Goal: Task Accomplishment & Management: Complete application form

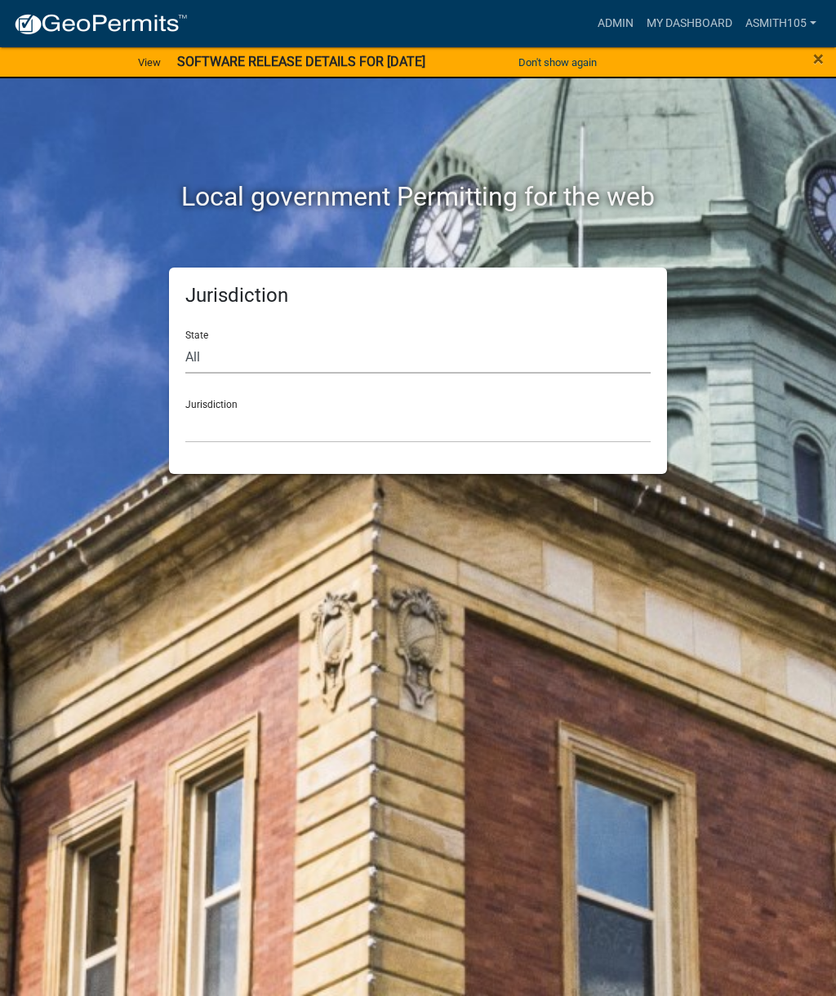
click at [271, 357] on select "All [US_STATE] [US_STATE] [US_STATE] [US_STATE] [US_STATE] [US_STATE] [US_STATE…" at bounding box center [417, 356] width 465 height 33
select select "[US_STATE]"
click at [402, 422] on select "[GEOGRAPHIC_DATA], [US_STATE][PERSON_NAME][GEOGRAPHIC_DATA], [US_STATE][PERSON_…" at bounding box center [417, 426] width 465 height 33
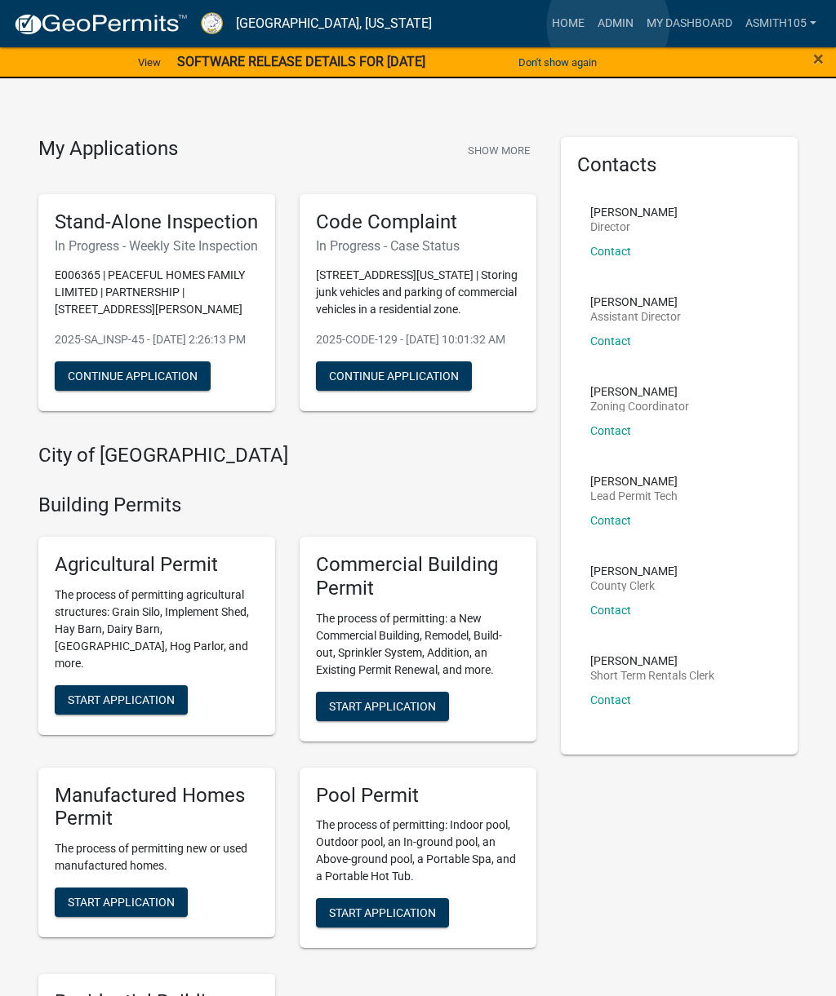
click at [608, 24] on link "Admin" at bounding box center [615, 23] width 49 height 31
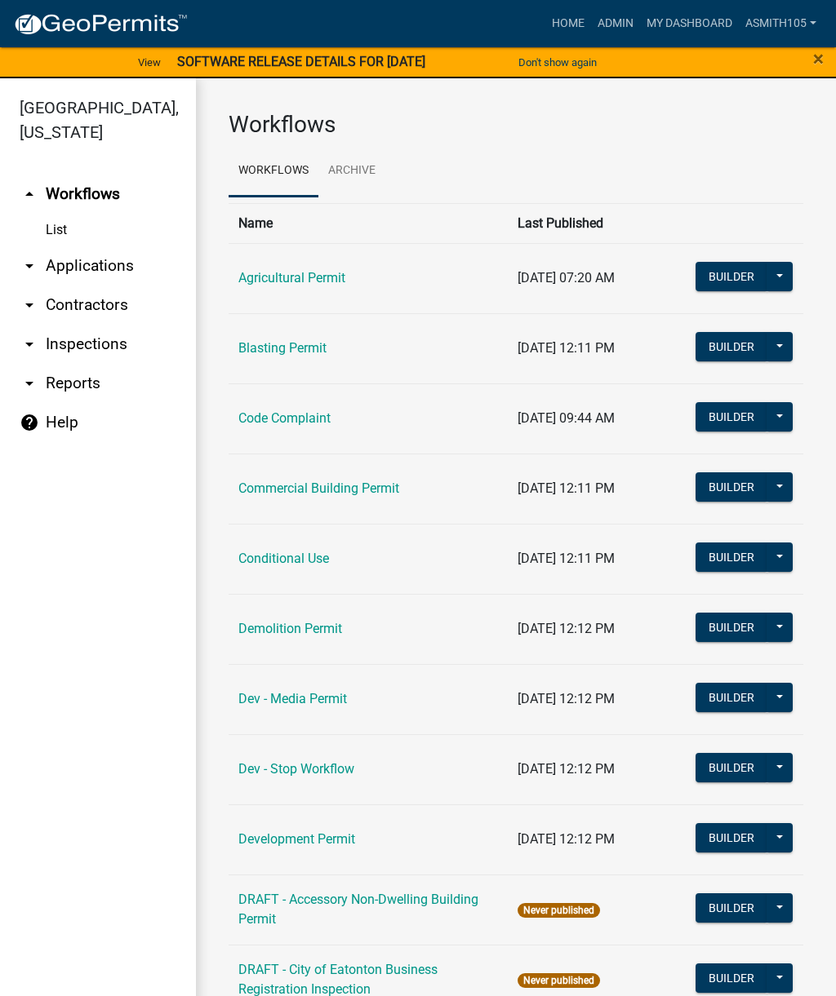
click at [283, 424] on link "Code Complaint" at bounding box center [284, 418] width 92 height 16
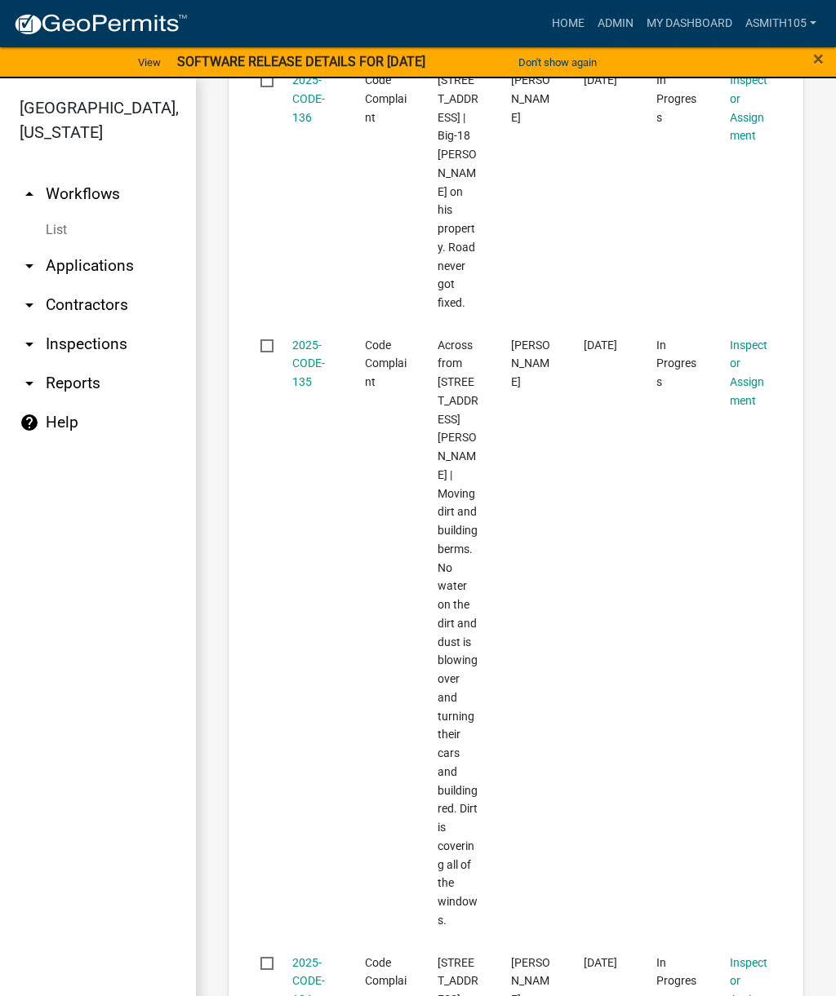
scroll to position [648, 0]
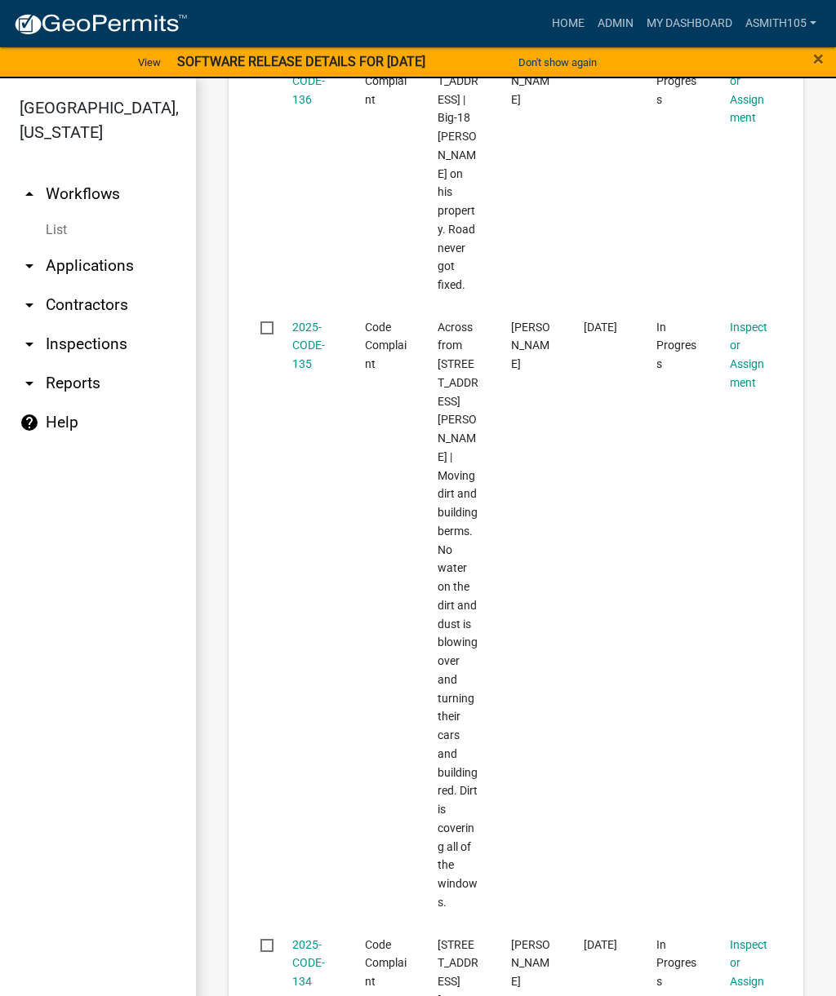
click at [311, 321] on link "2025-CODE-135" at bounding box center [308, 346] width 33 height 51
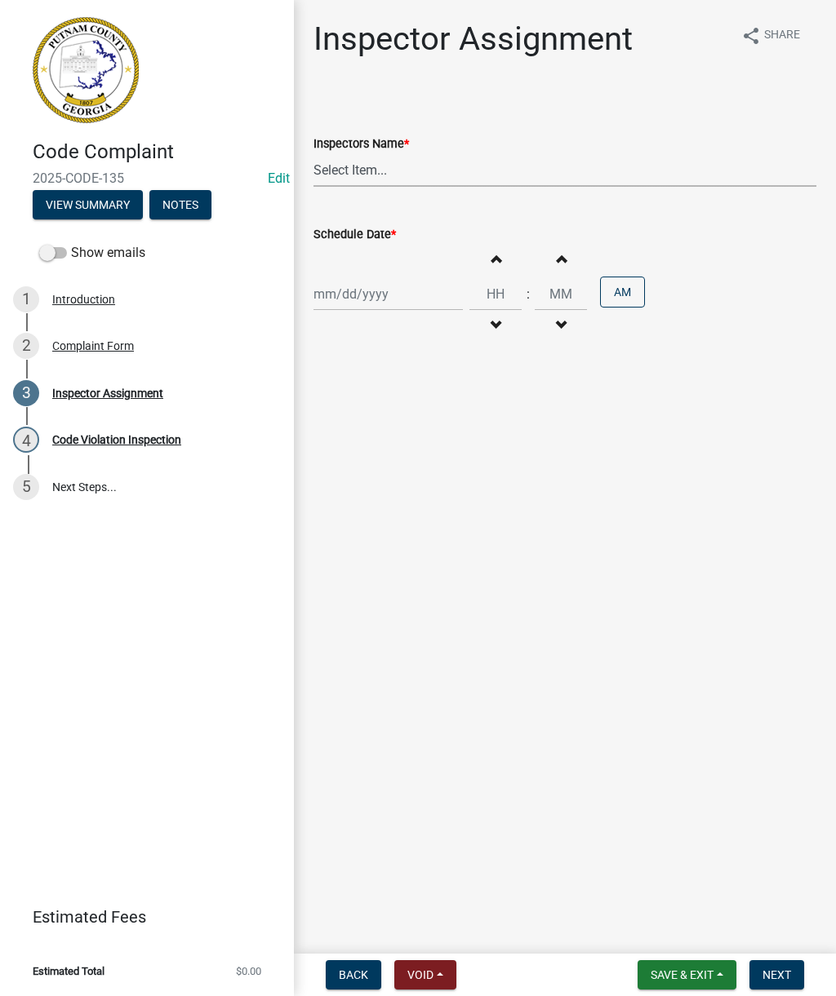
click at [416, 158] on select "Select Item... [PERSON_NAME] ([PERSON_NAME] ) [PERSON_NAME] ([PERSON_NAME]) jst…" at bounding box center [564, 169] width 503 height 33
select select "af3c6edf-34d7-49be-824e-99d5d0a3954f"
click at [491, 264] on span "button" at bounding box center [495, 258] width 8 height 13
type input "01"
type input "00"
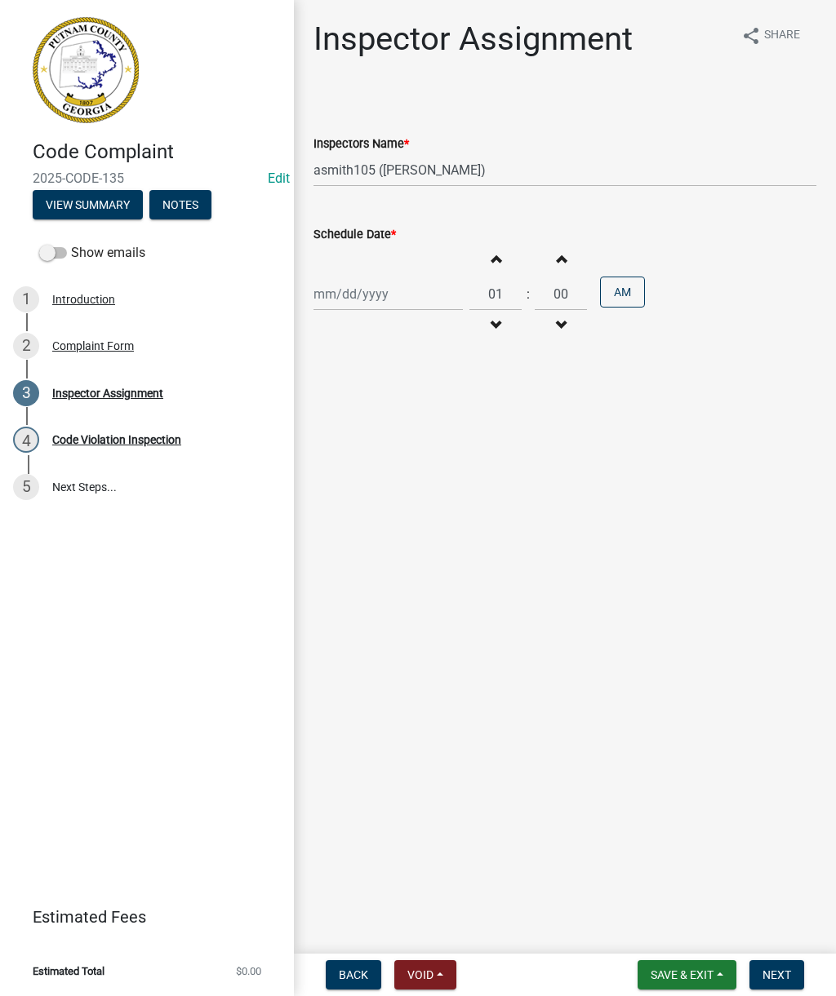
click at [491, 265] on span "button" at bounding box center [495, 258] width 8 height 13
click at [494, 251] on button "Increment hours" at bounding box center [495, 258] width 34 height 29
click at [478, 338] on button "Decrement hours" at bounding box center [495, 325] width 34 height 29
click at [480, 335] on button "Decrement hours" at bounding box center [495, 325] width 34 height 29
type input "01"
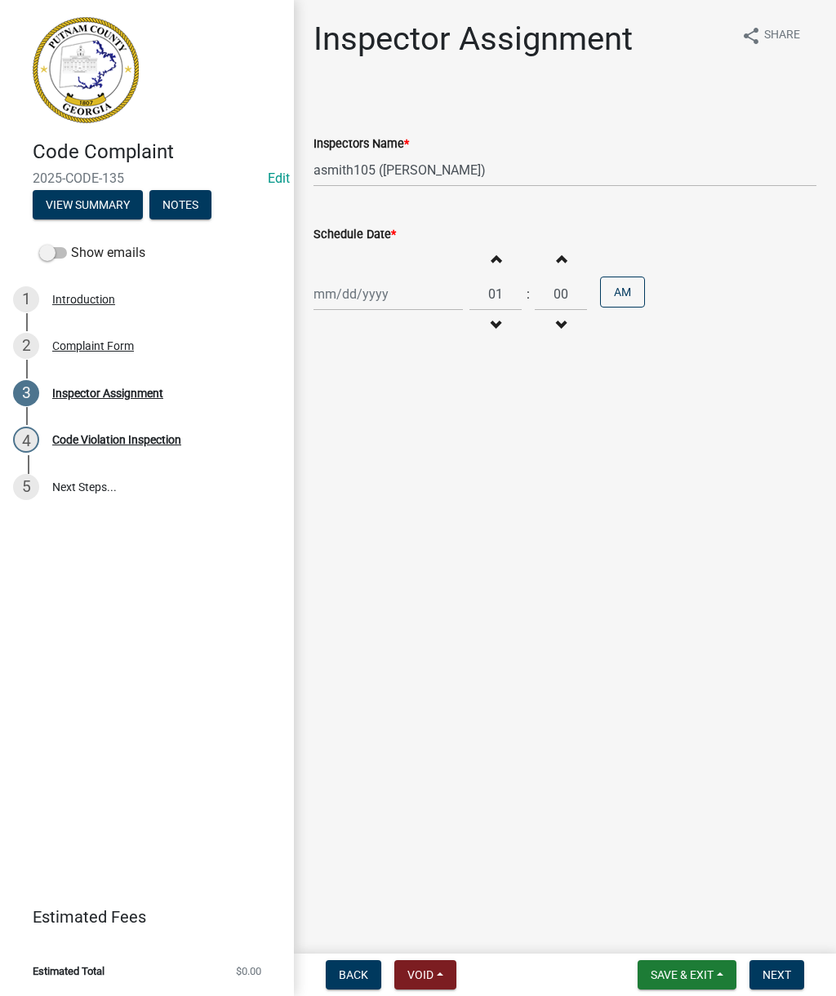
click at [609, 285] on button "AM" at bounding box center [622, 292] width 45 height 31
click at [353, 292] on div at bounding box center [387, 293] width 149 height 33
select select "9"
select select "2025"
click at [433, 378] on div "5" at bounding box center [434, 381] width 26 height 26
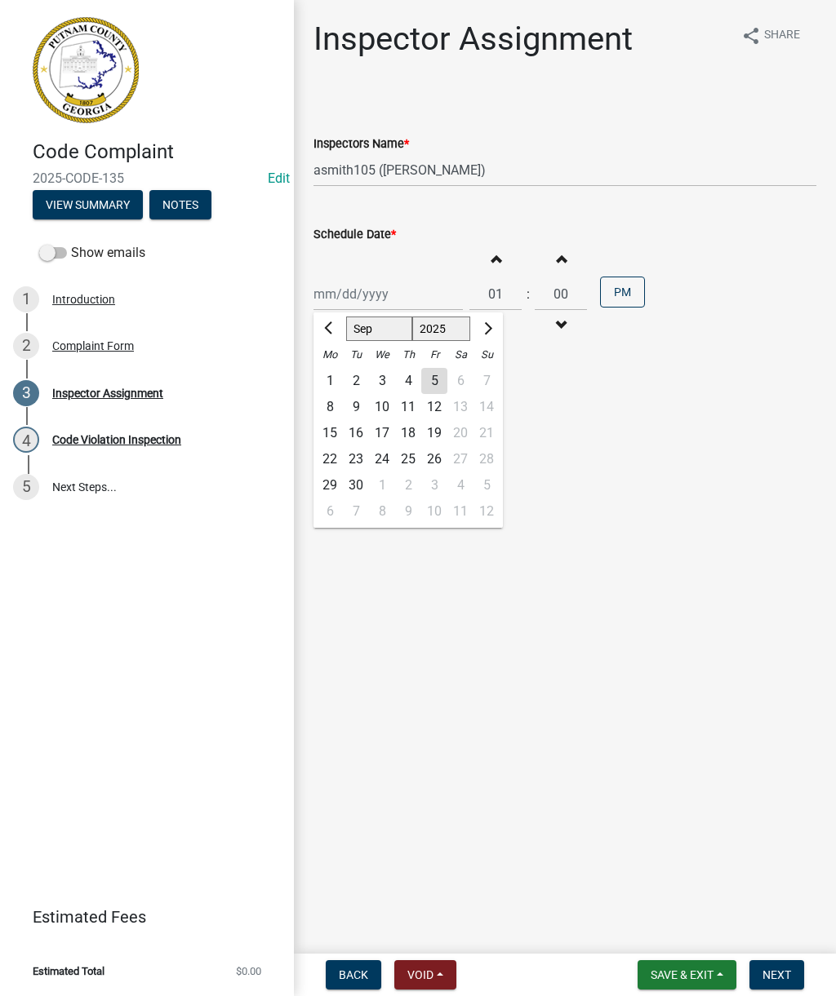
type input "[DATE]"
click at [790, 974] on span "Next" at bounding box center [776, 975] width 29 height 13
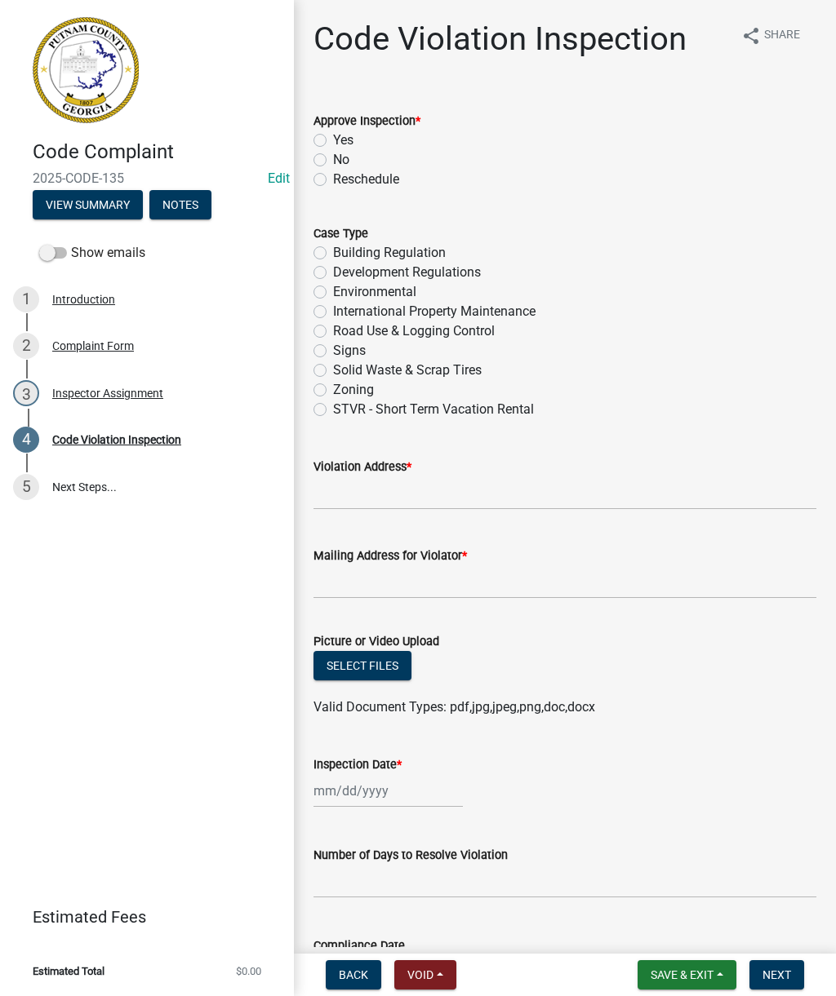
click at [333, 162] on label "No" at bounding box center [341, 160] width 16 height 20
click at [333, 161] on input "No" at bounding box center [338, 155] width 11 height 11
radio input "true"
click at [333, 298] on label "Environmental" at bounding box center [374, 292] width 83 height 20
click at [333, 293] on input "Environmental" at bounding box center [338, 287] width 11 height 11
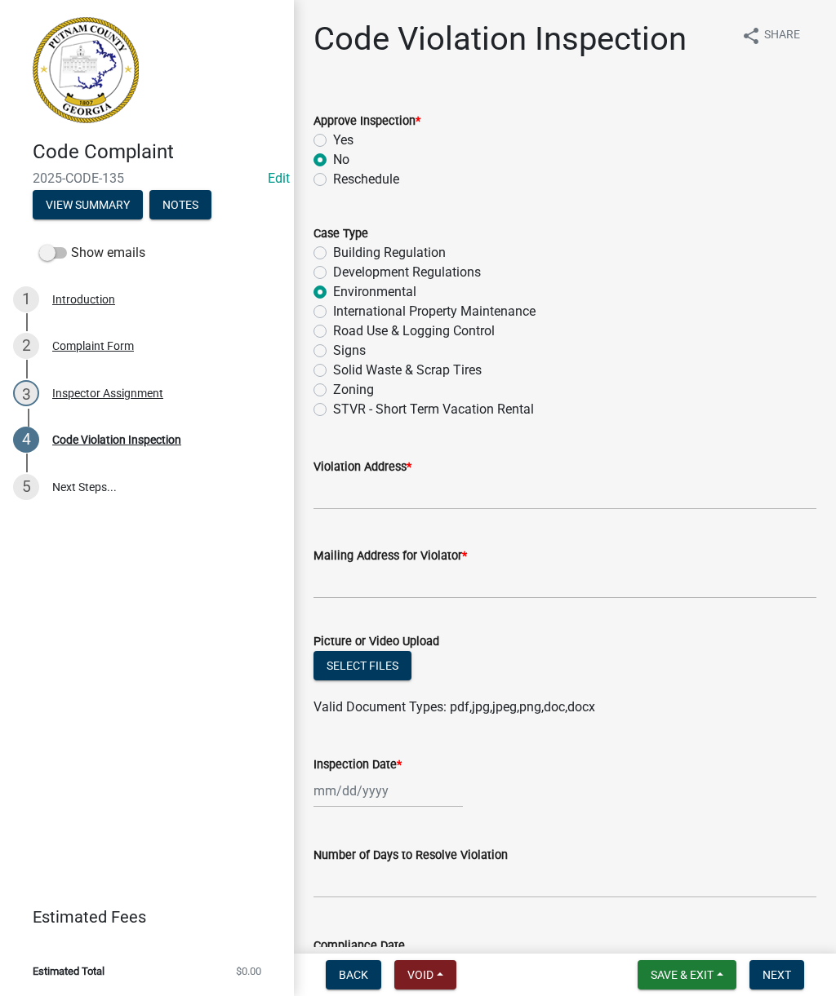
radio input "true"
click at [333, 268] on label "Development Regulations" at bounding box center [407, 273] width 148 height 20
click at [333, 268] on input "Development Regulations" at bounding box center [338, 268] width 11 height 11
radio input "true"
click at [333, 297] on label "Environmental" at bounding box center [374, 292] width 83 height 20
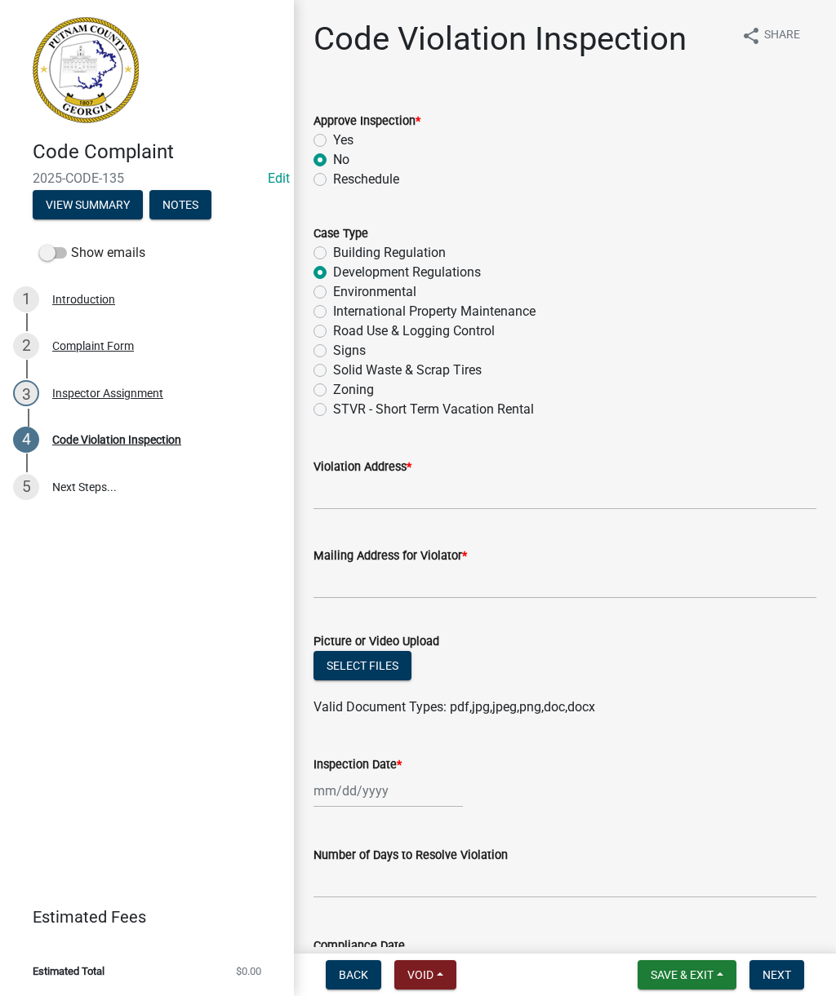
click at [333, 293] on input "Environmental" at bounding box center [338, 287] width 11 height 11
radio input "true"
click at [386, 496] on input "Violation Address *" at bounding box center [564, 493] width 503 height 33
click at [150, 583] on div "Code Complaint 2025-CODE-135 Edit View Summary Notes Show emails 1 Introduction…" at bounding box center [147, 498] width 294 height 996
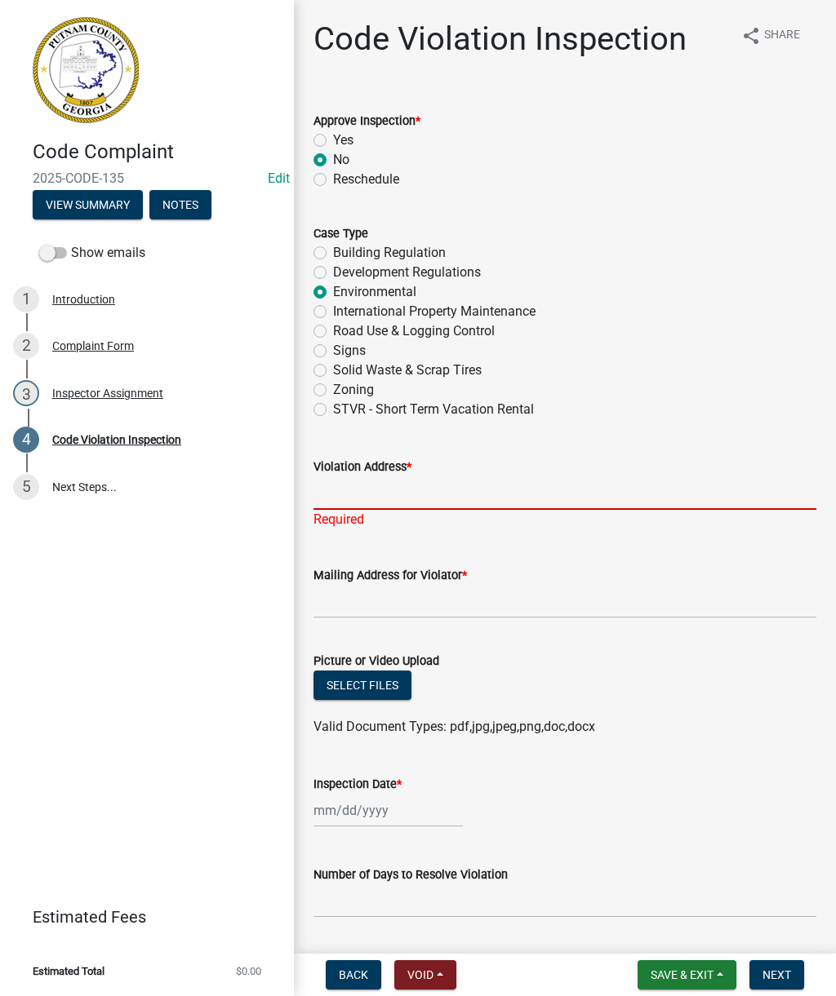
click at [359, 502] on input "Violation Address *" at bounding box center [564, 493] width 503 height 33
click at [350, 682] on button "Select files" at bounding box center [362, 685] width 98 height 29
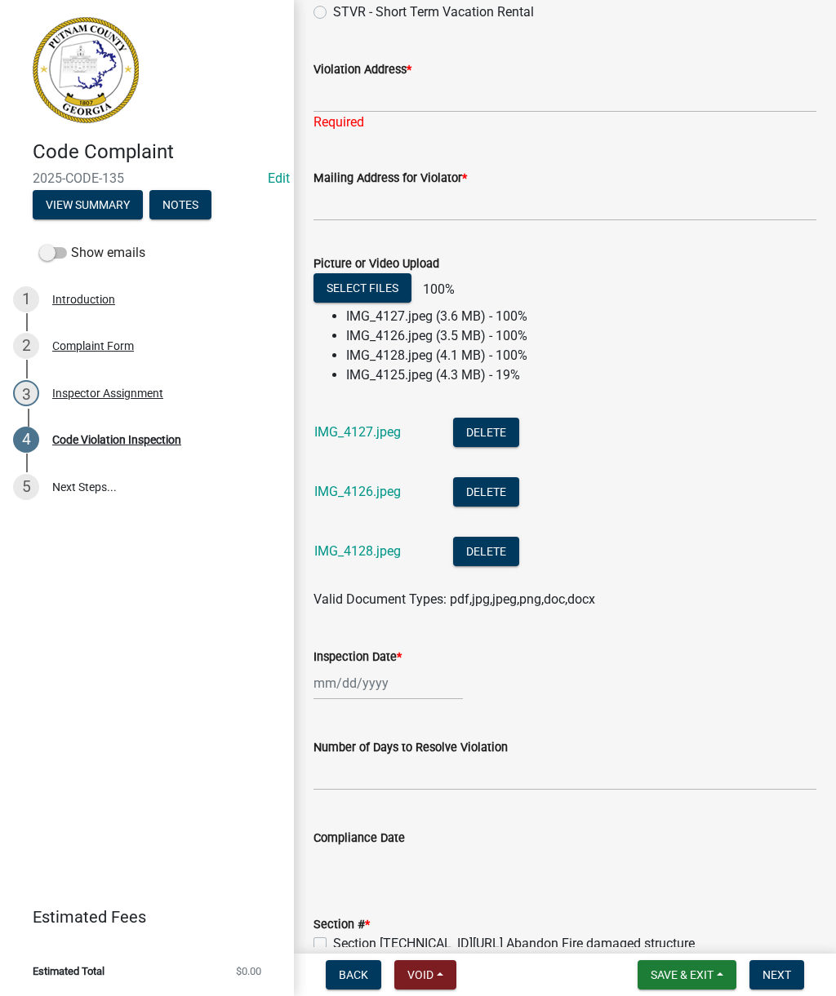
scroll to position [439, 0]
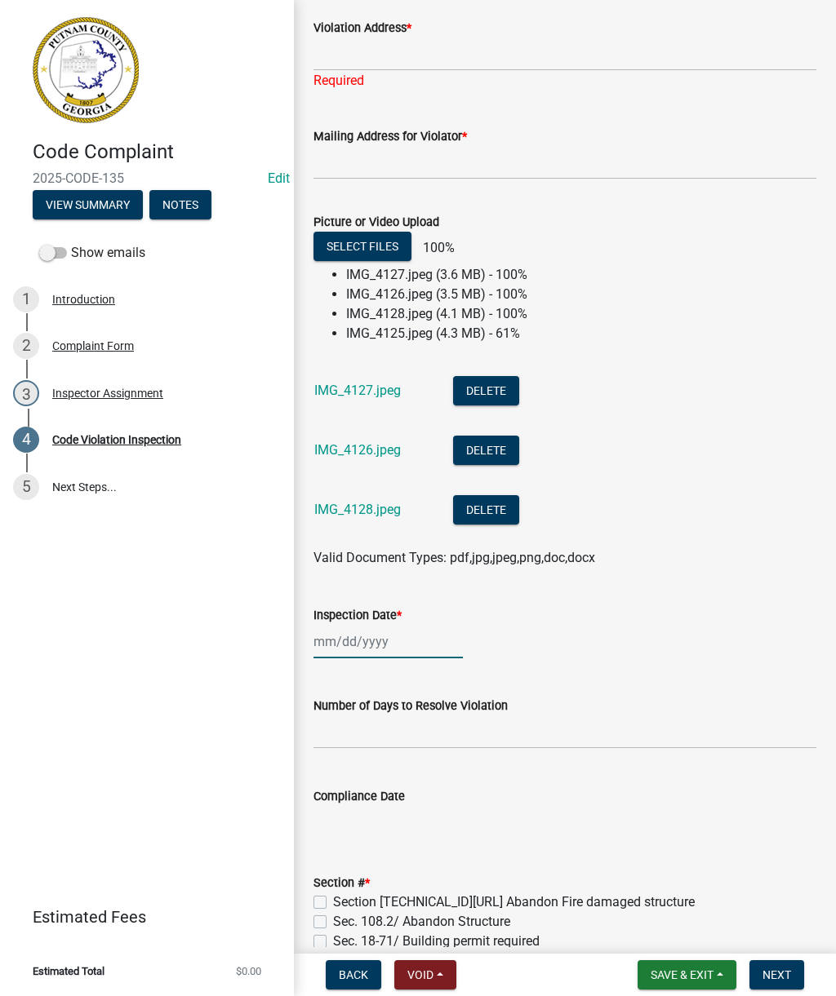
click at [349, 642] on div at bounding box center [387, 641] width 149 height 33
select select "9"
select select "2025"
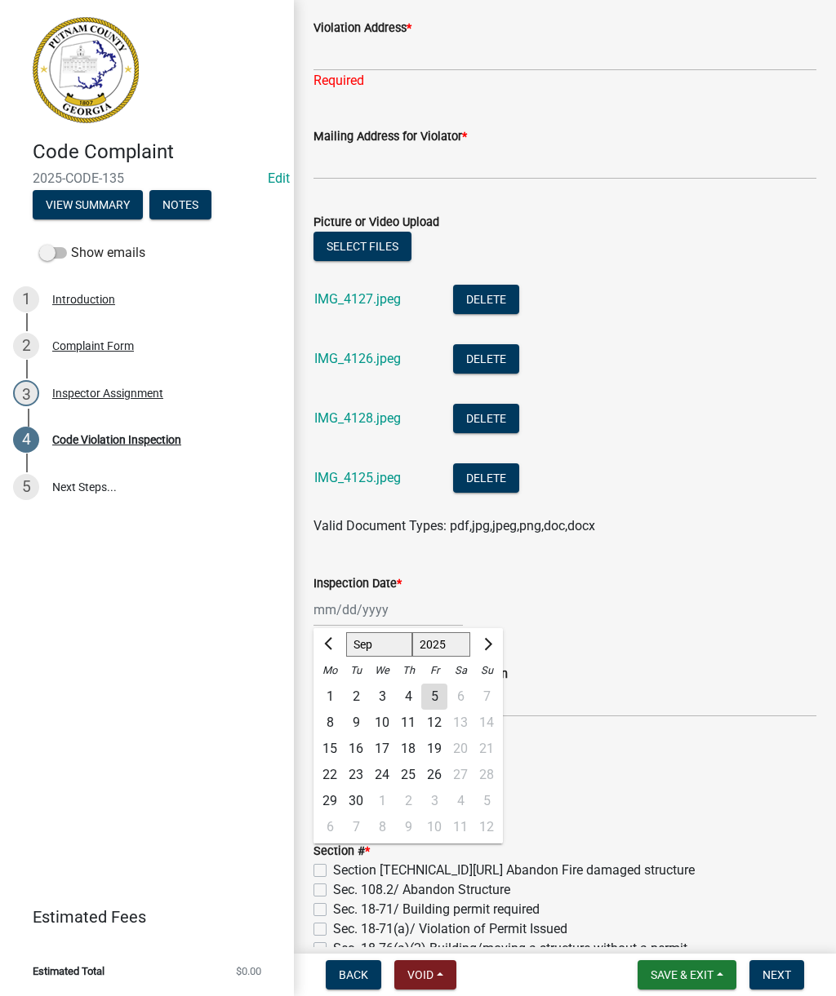
click at [436, 697] on div "5" at bounding box center [434, 697] width 26 height 26
type input "[DATE]"
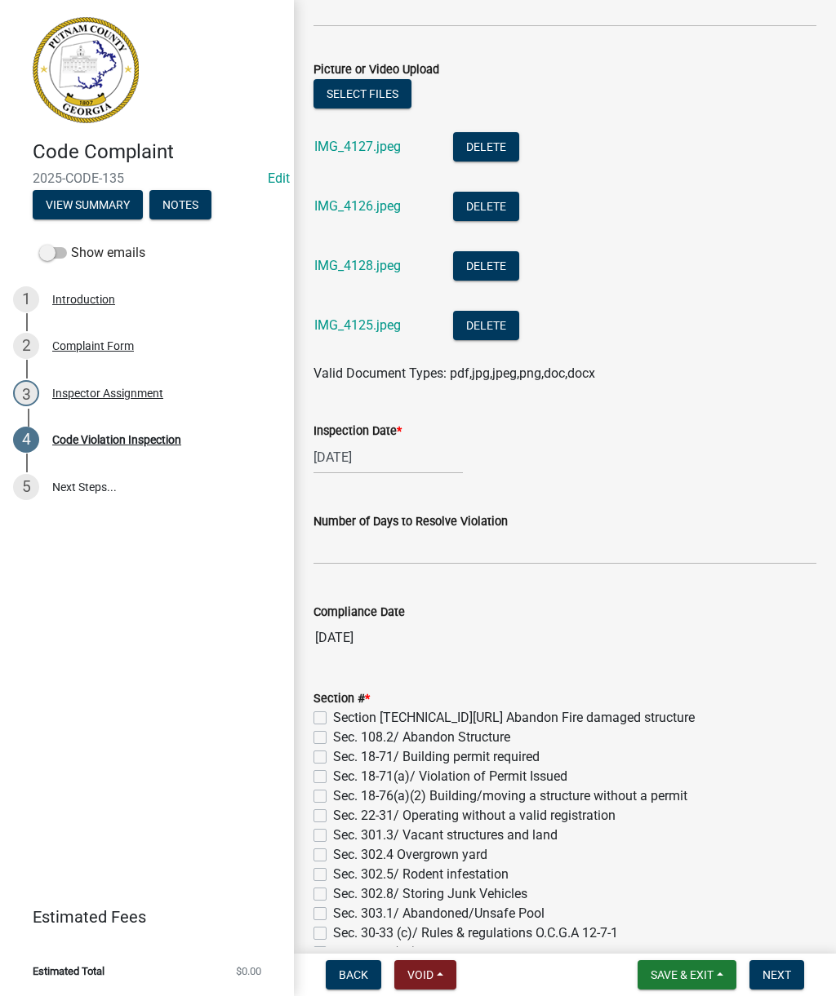
scroll to position [611, 0]
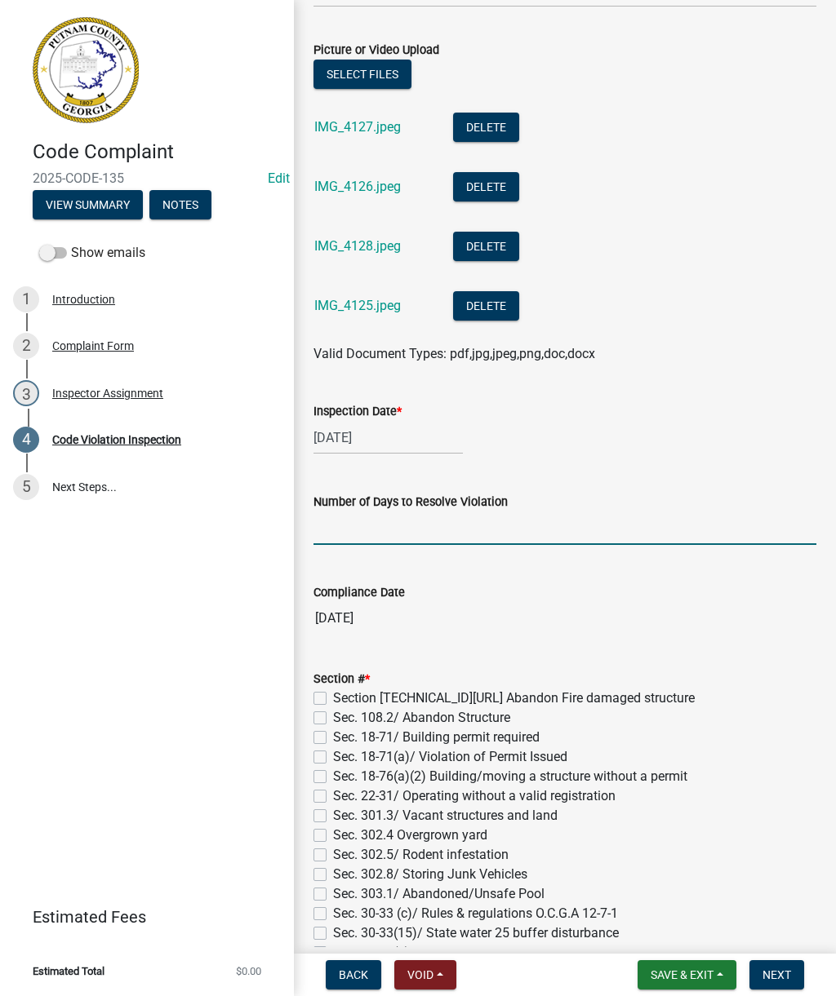
click at [369, 529] on input "text" at bounding box center [564, 528] width 503 height 33
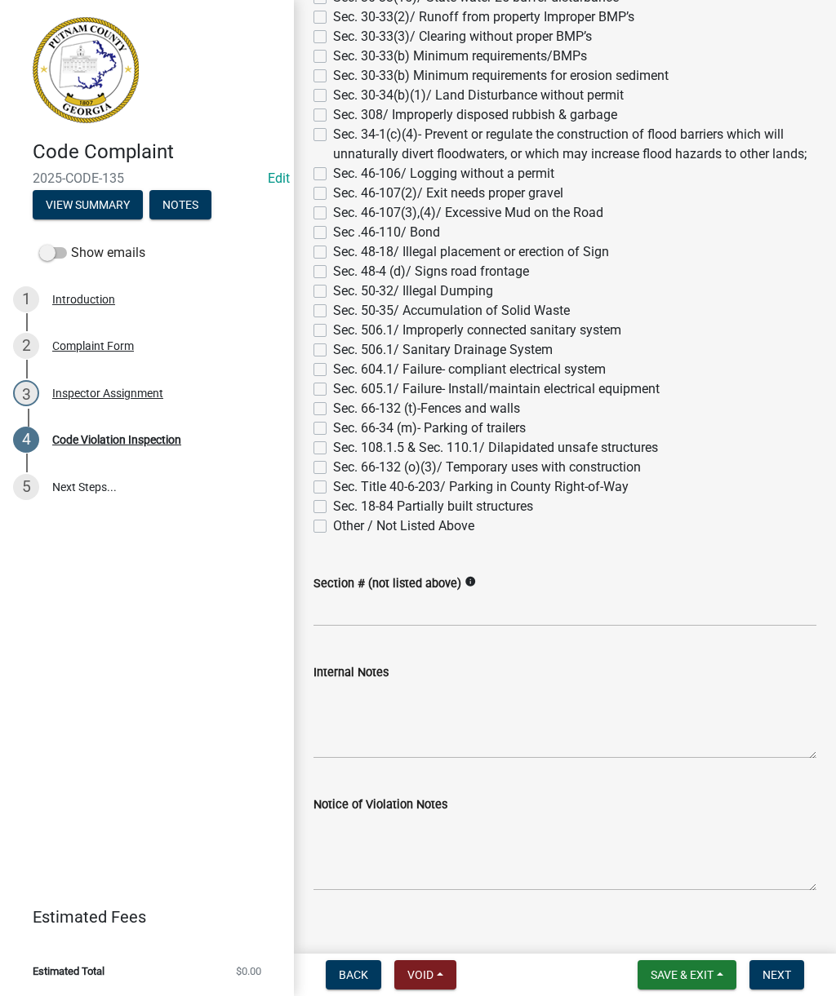
scroll to position [1553, 0]
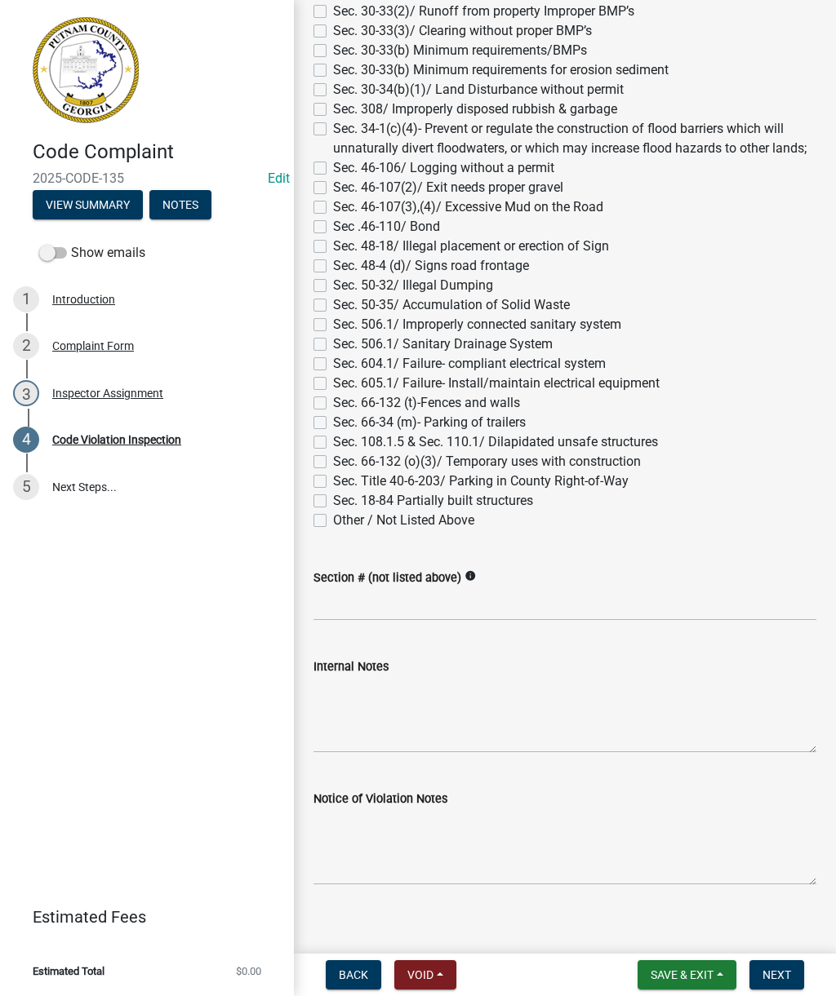
type input "0"
click at [318, 525] on wm-data-entity-input "Section # * Section [TECHNICAL_ID][URL] Abandon Fire damaged structure Sec. 108…" at bounding box center [564, 126] width 503 height 837
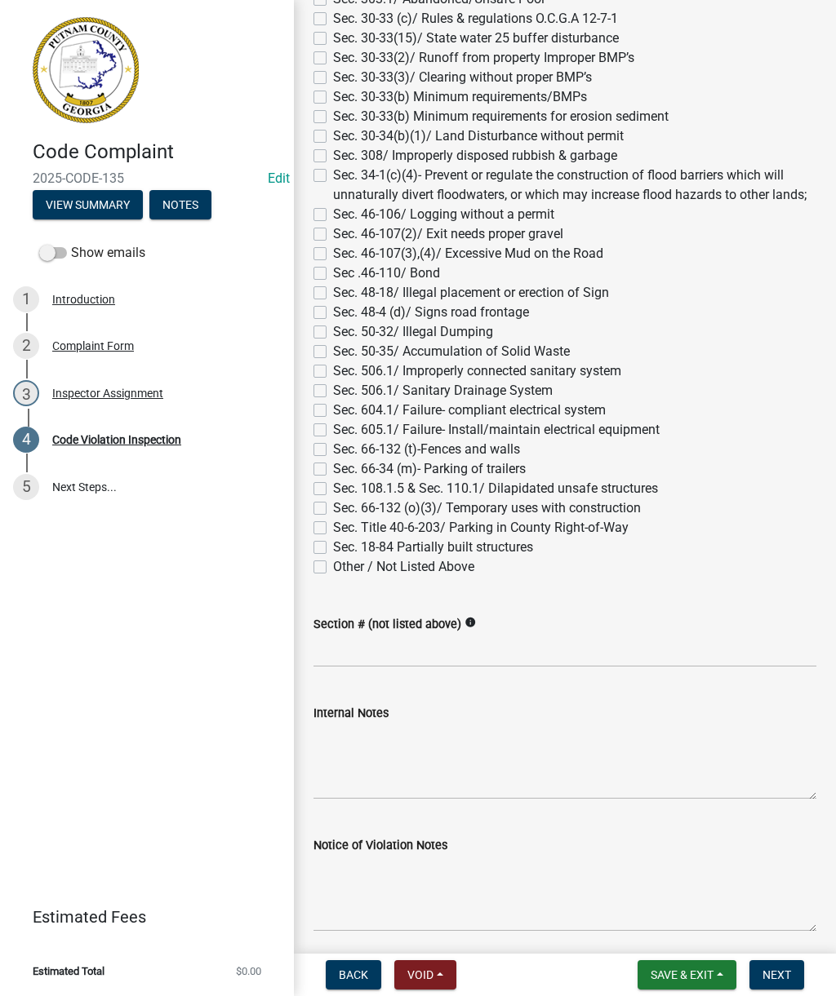
click at [333, 512] on label "Sec. 66-132 (o)(3)/ Temporary uses with construction" at bounding box center [487, 509] width 308 height 20
click at [333, 509] on input "Sec. 66-132 (o)(3)/ Temporary uses with construction" at bounding box center [338, 504] width 11 height 11
checkbox input "true"
checkbox input "false"
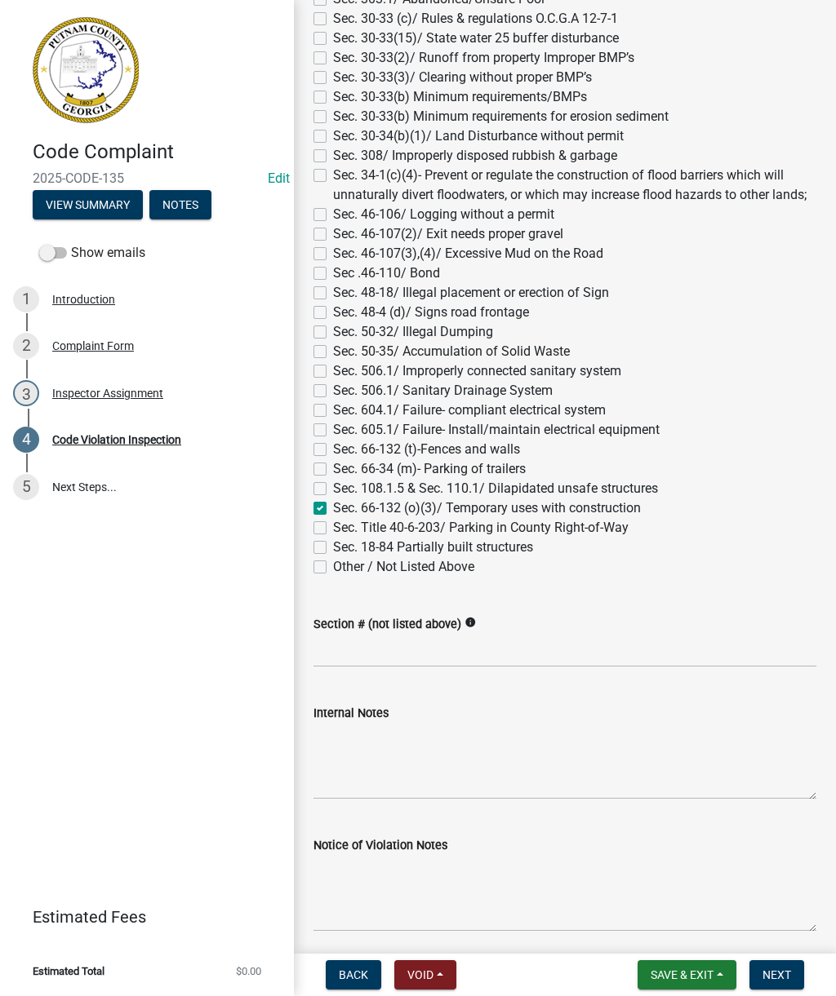
checkbox input "false"
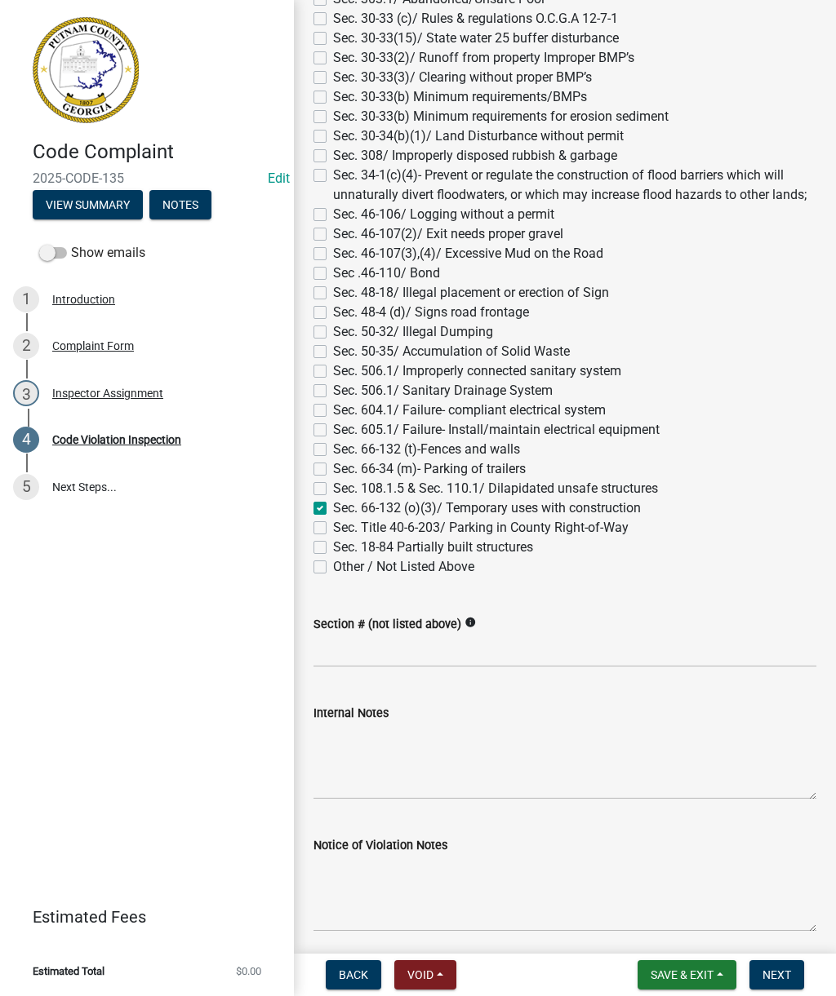
checkbox input "false"
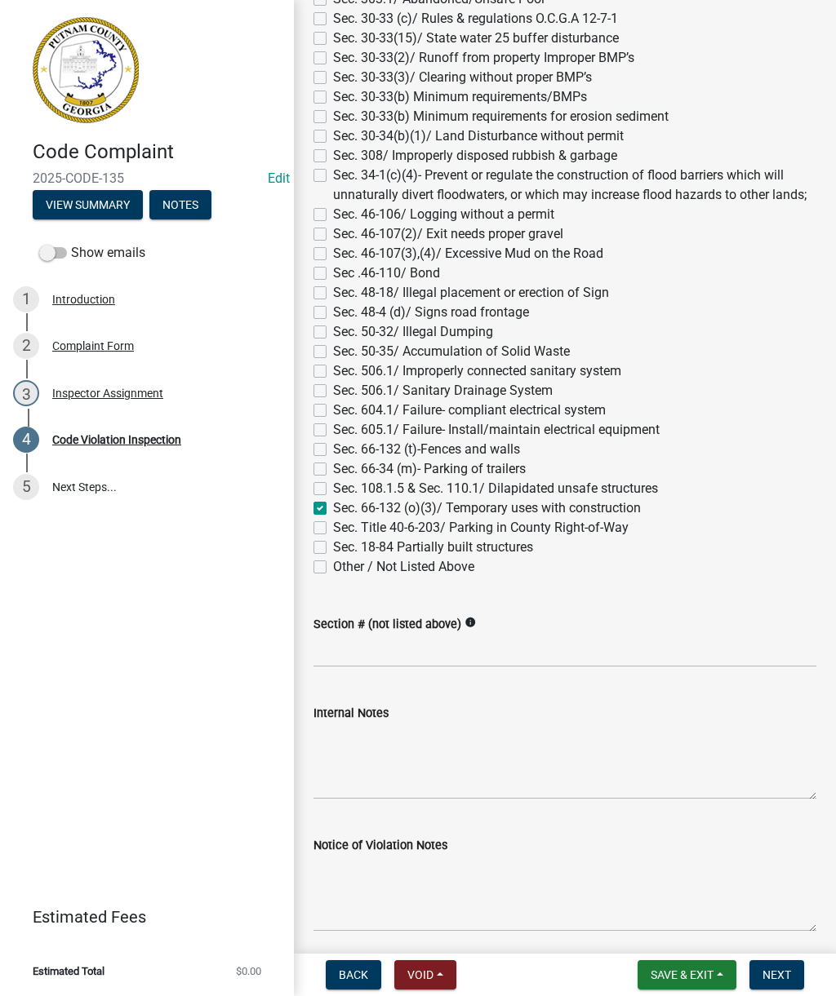
checkbox input "false"
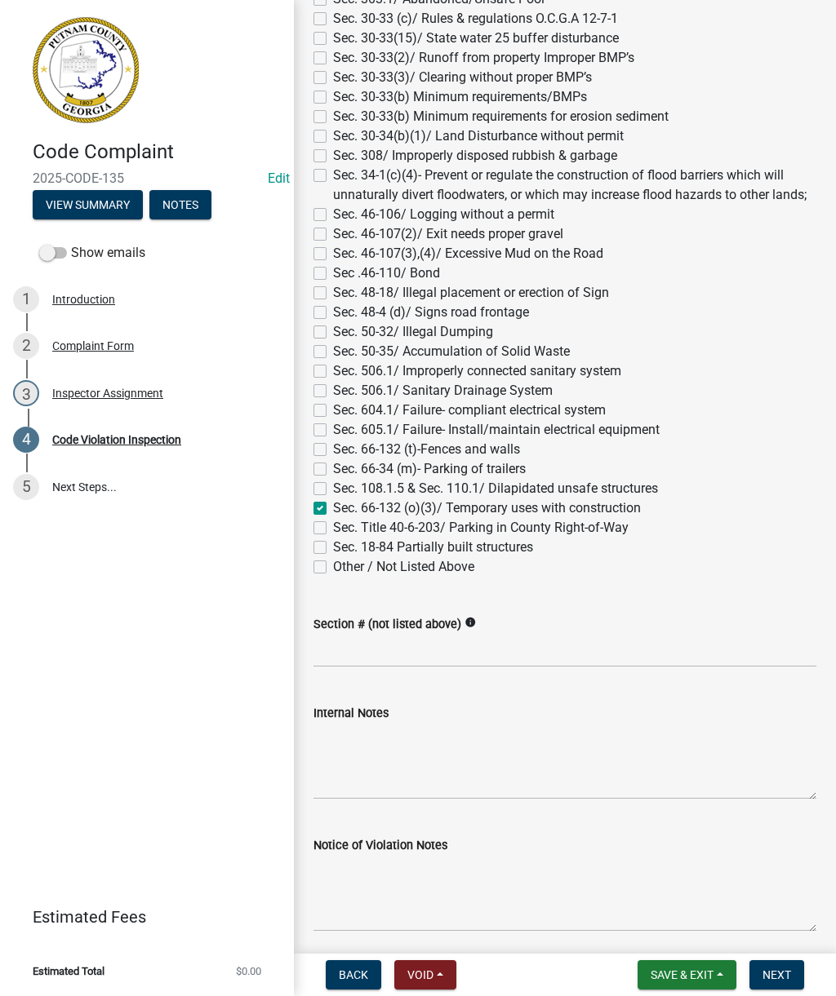
checkbox input "false"
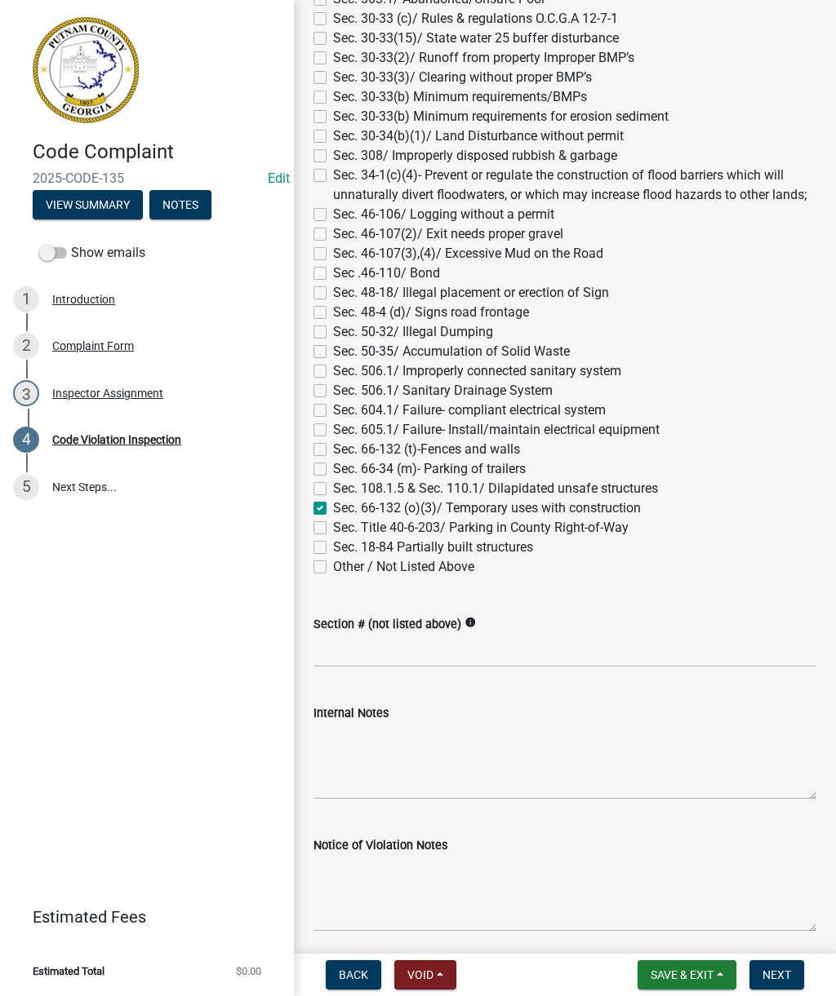
checkbox input "false"
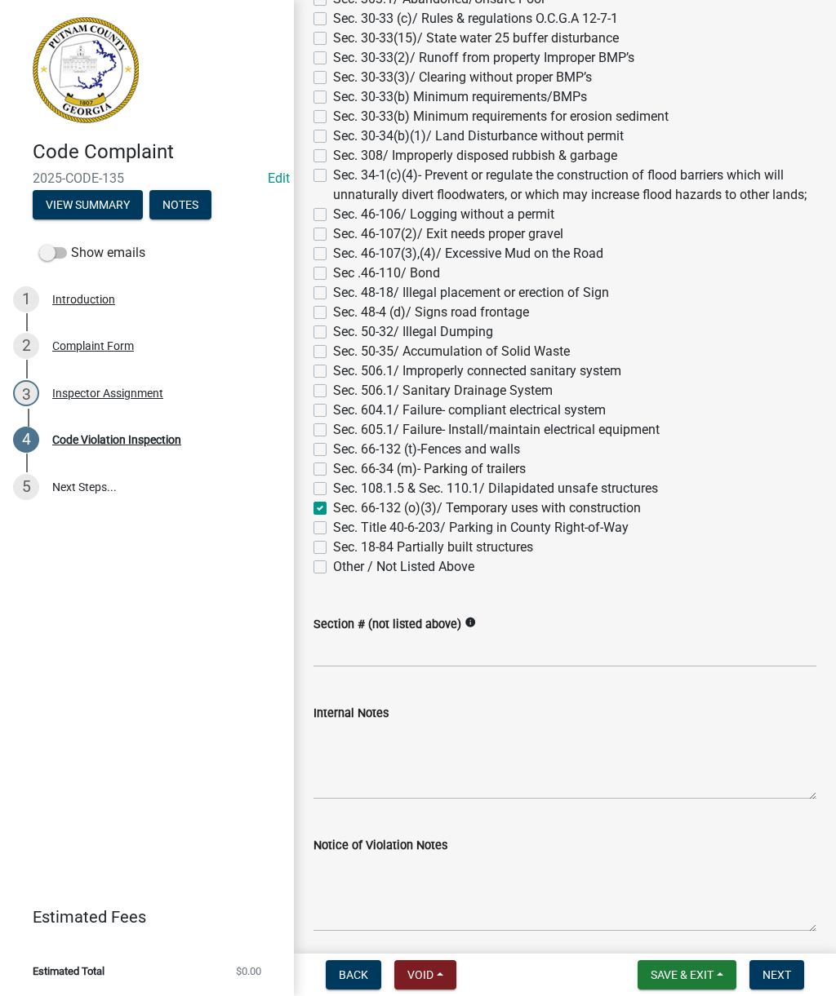
checkbox input "false"
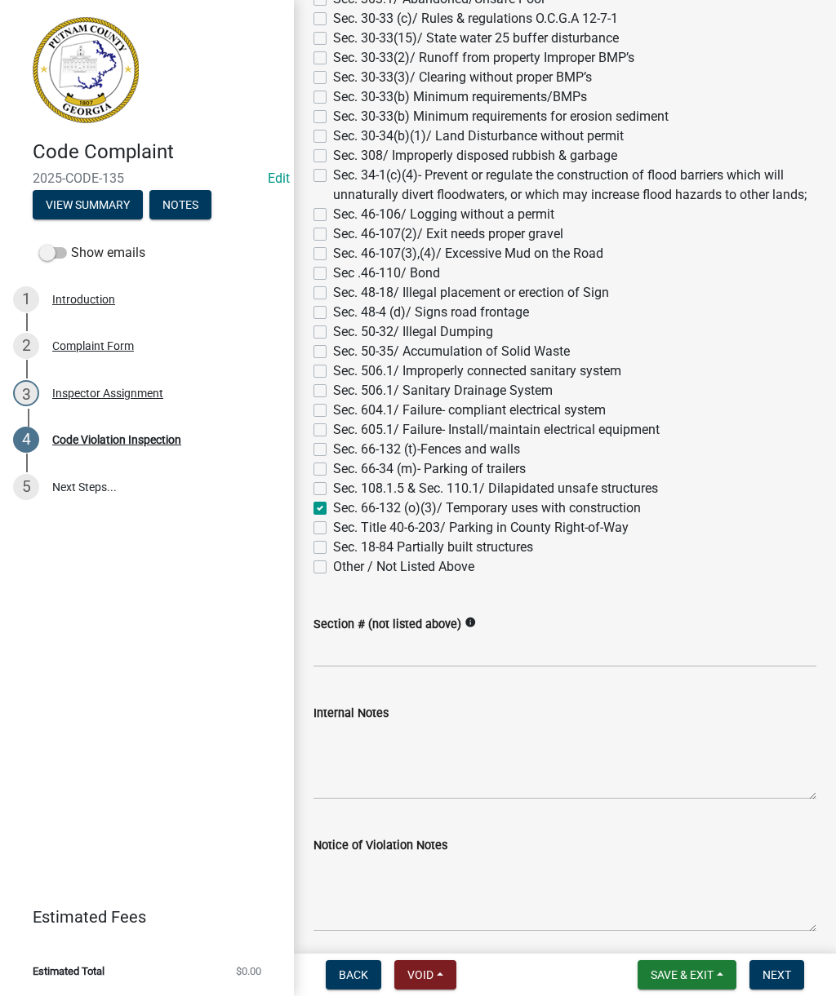
checkbox input "false"
checkbox input "true"
checkbox input "false"
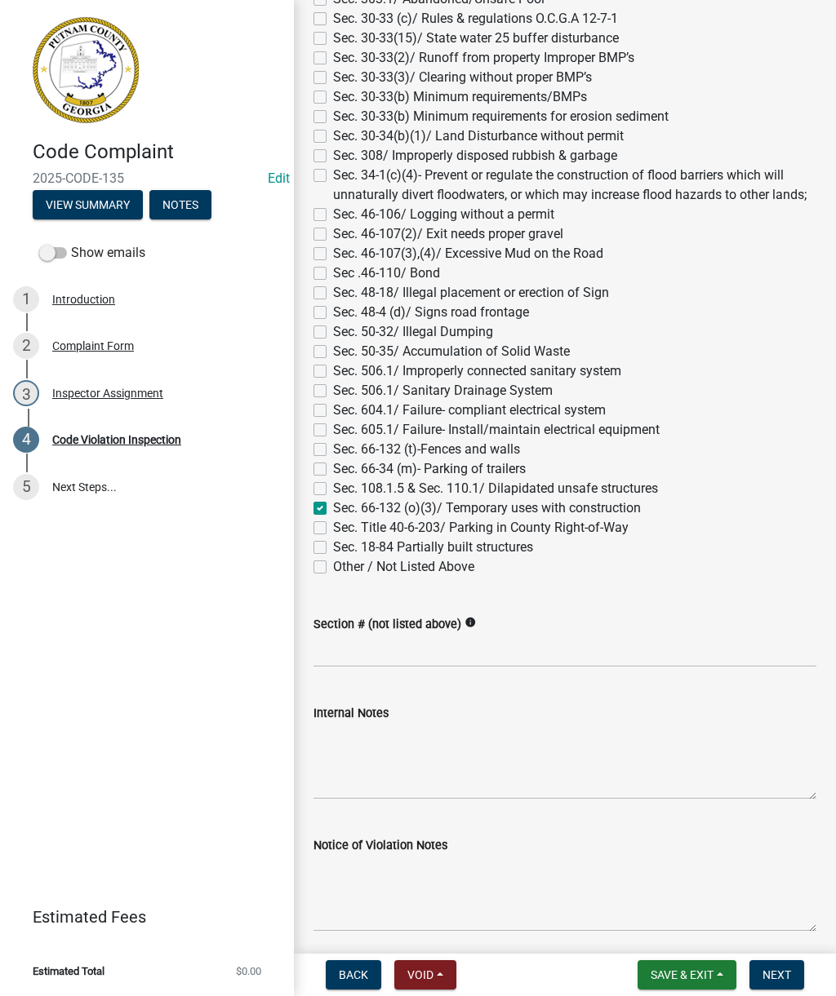
checkbox input "false"
click at [333, 566] on label "Other / Not Listed Above" at bounding box center [403, 567] width 141 height 20
click at [333, 566] on input "Other / Not Listed Above" at bounding box center [338, 562] width 11 height 11
checkbox input "true"
checkbox input "false"
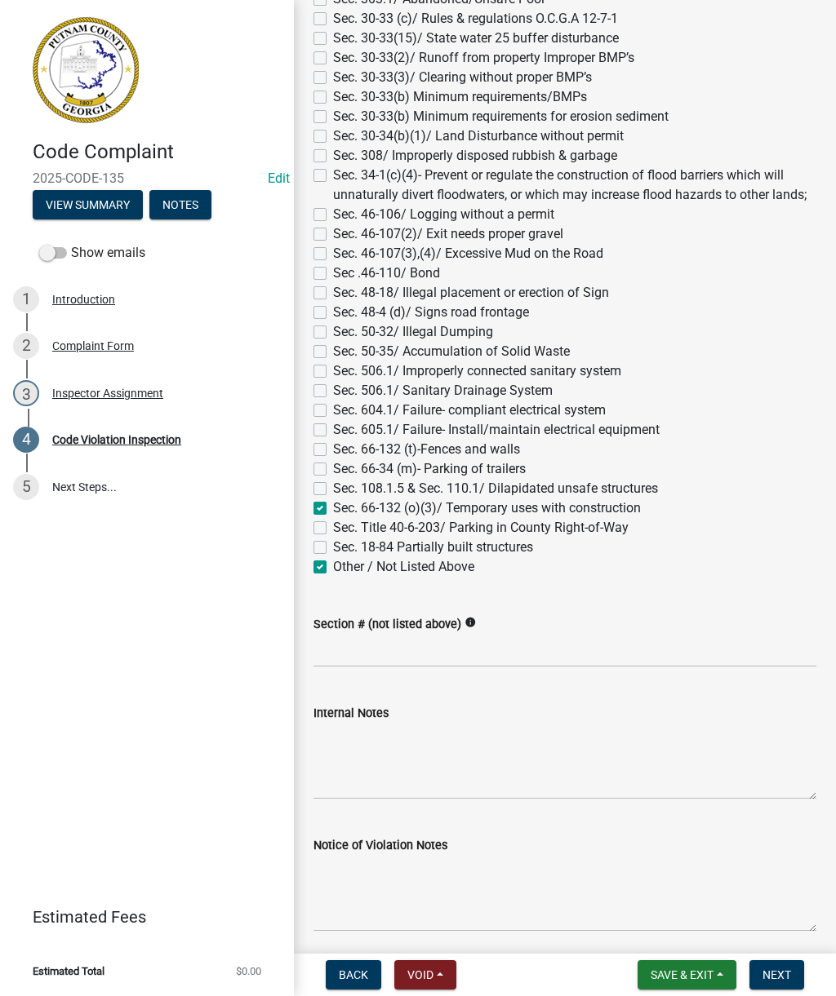
checkbox input "false"
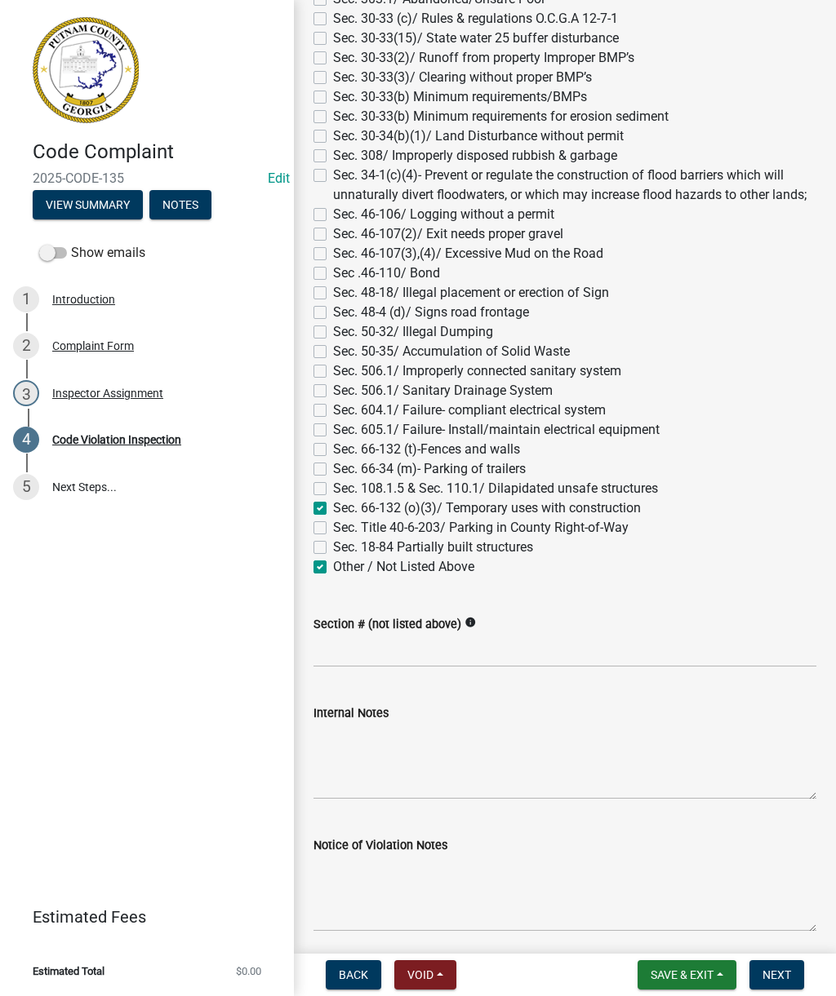
checkbox input "false"
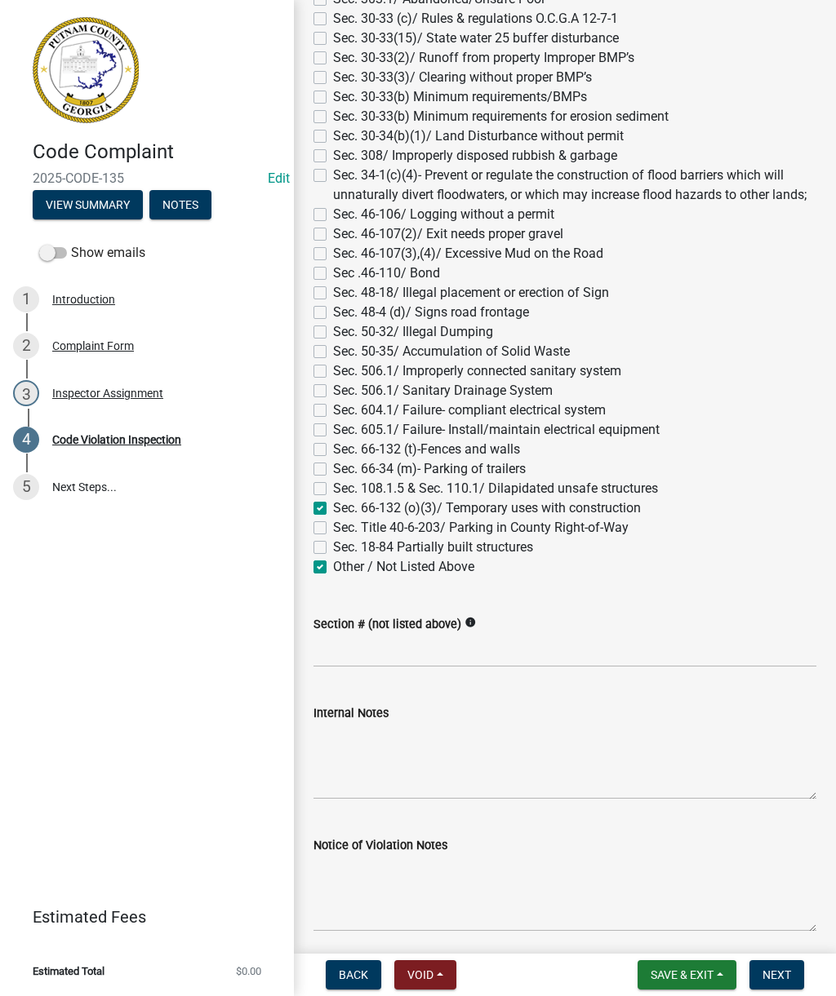
checkbox input "false"
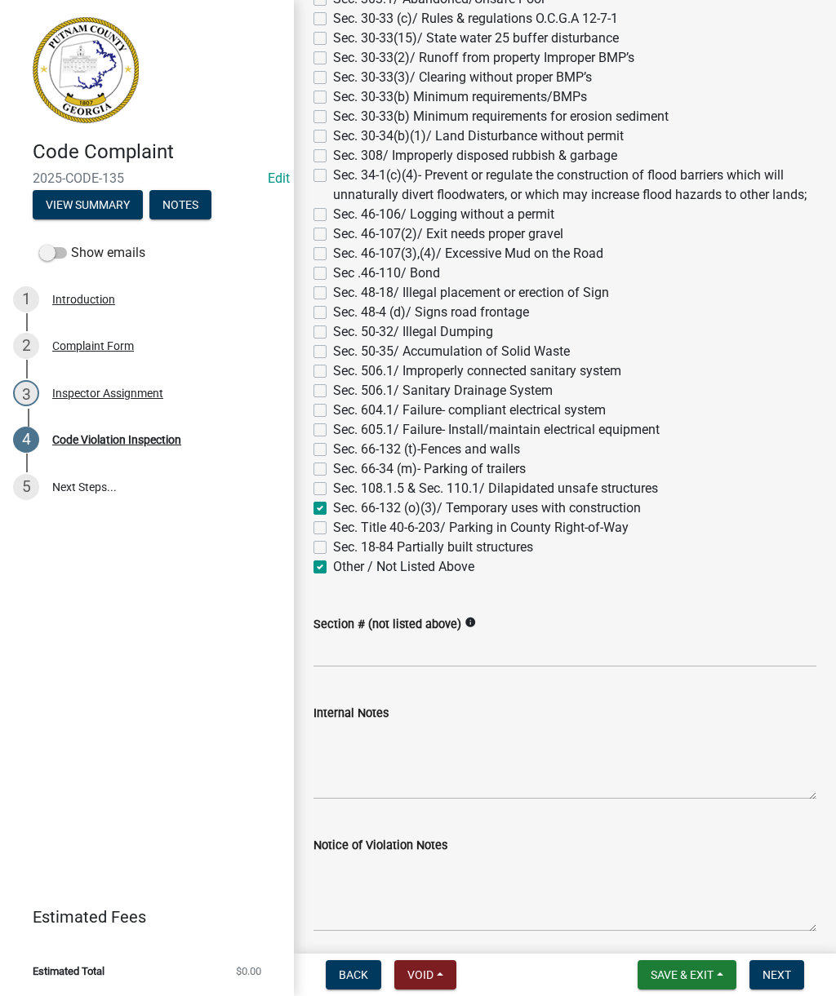
checkbox input "false"
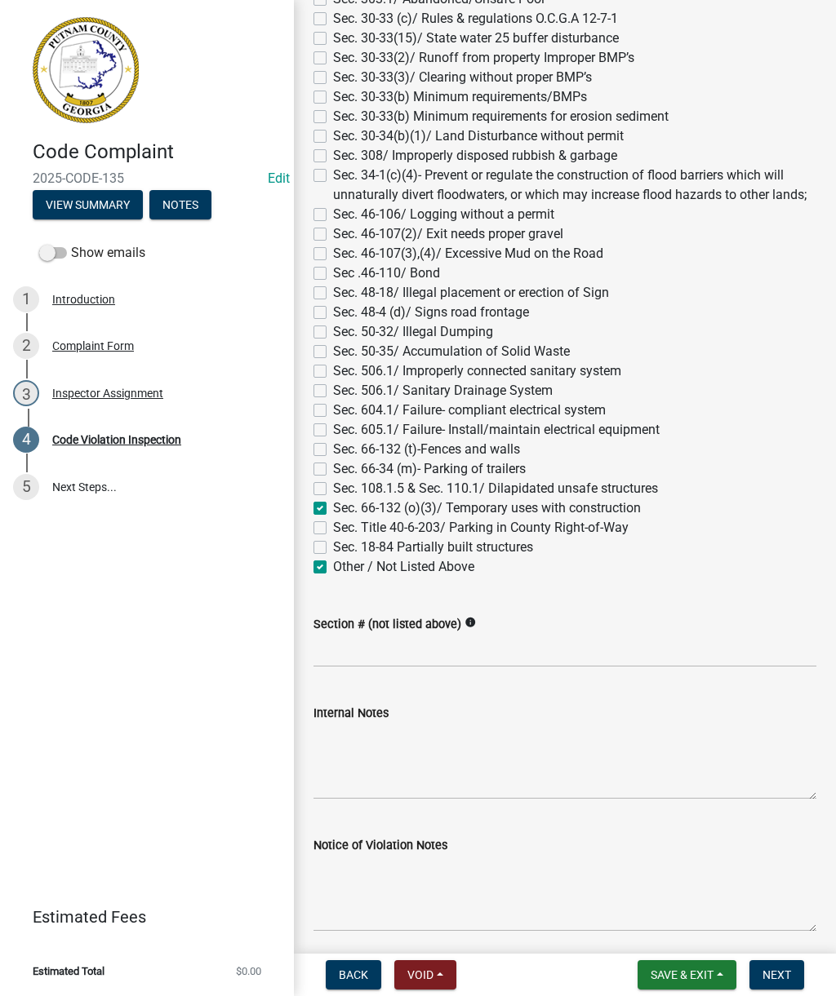
checkbox input "false"
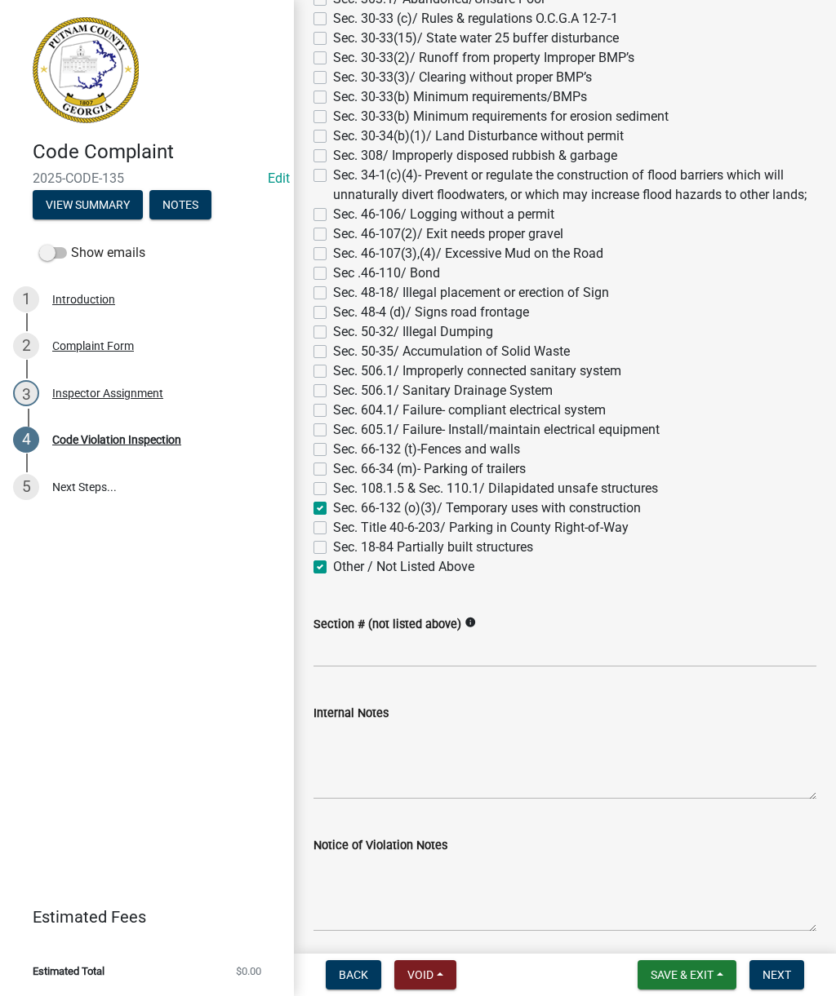
checkbox input "false"
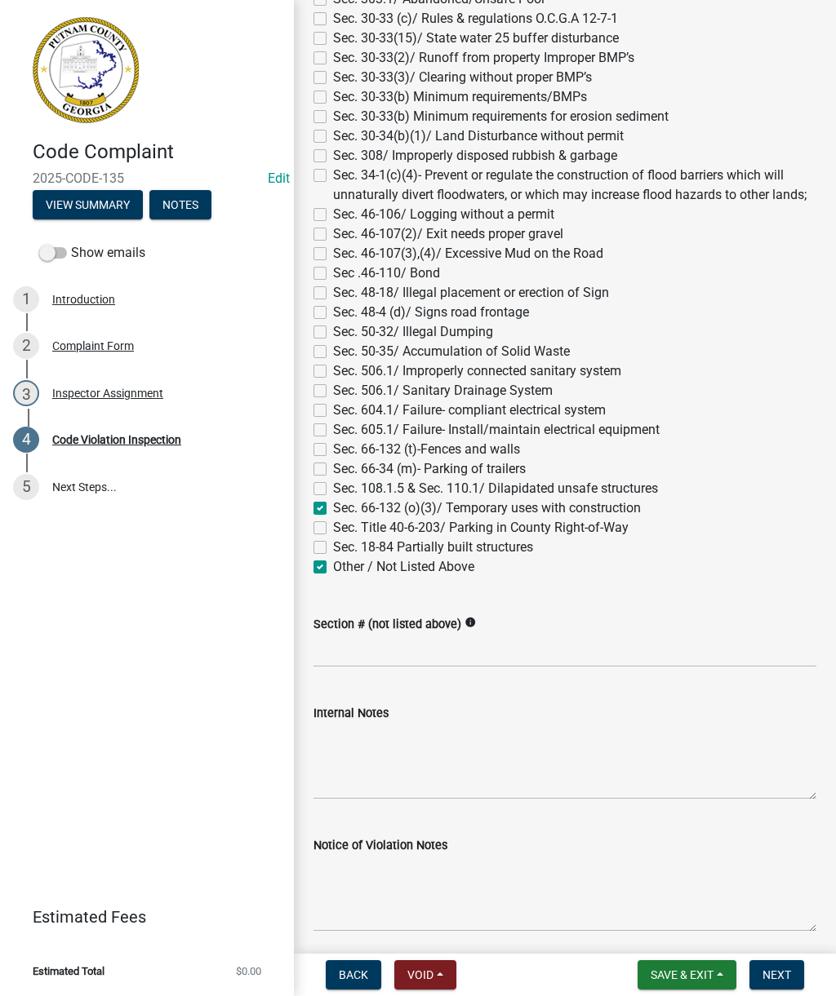
checkbox input "false"
checkbox input "true"
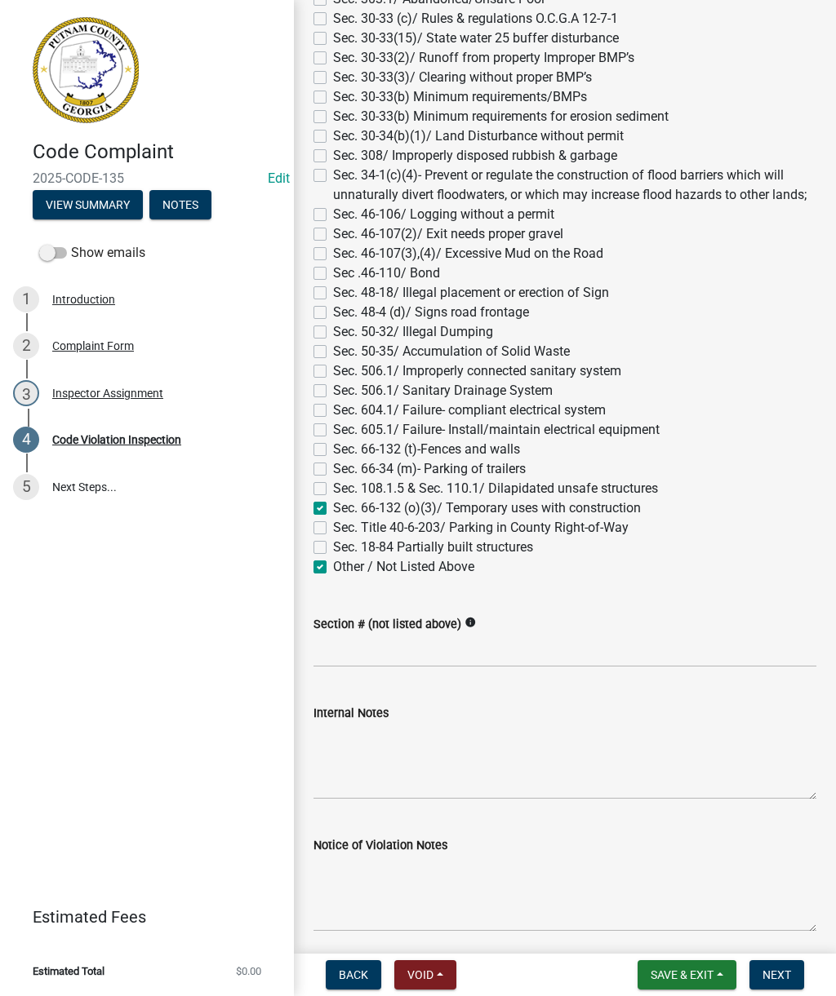
checkbox input "false"
checkbox input "true"
click at [333, 508] on label "Sec. 66-132 (o)(3)/ Temporary uses with construction" at bounding box center [487, 509] width 308 height 20
click at [333, 508] on input "Sec. 66-132 (o)(3)/ Temporary uses with construction" at bounding box center [338, 504] width 11 height 11
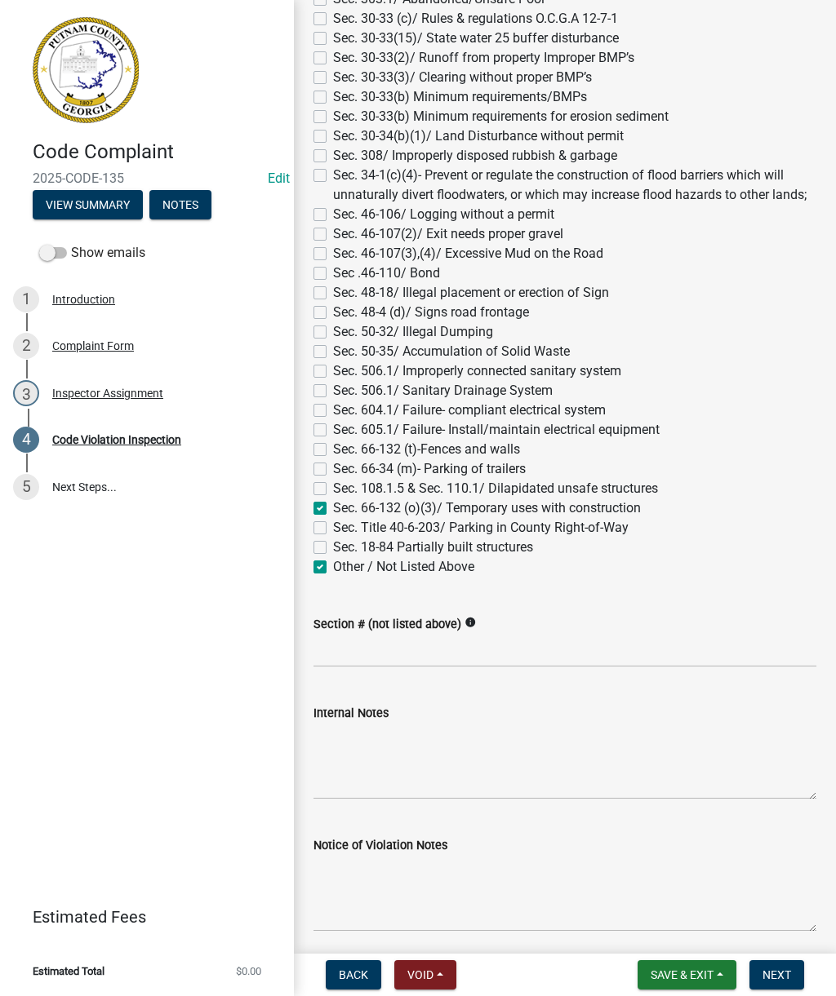
checkbox input "false"
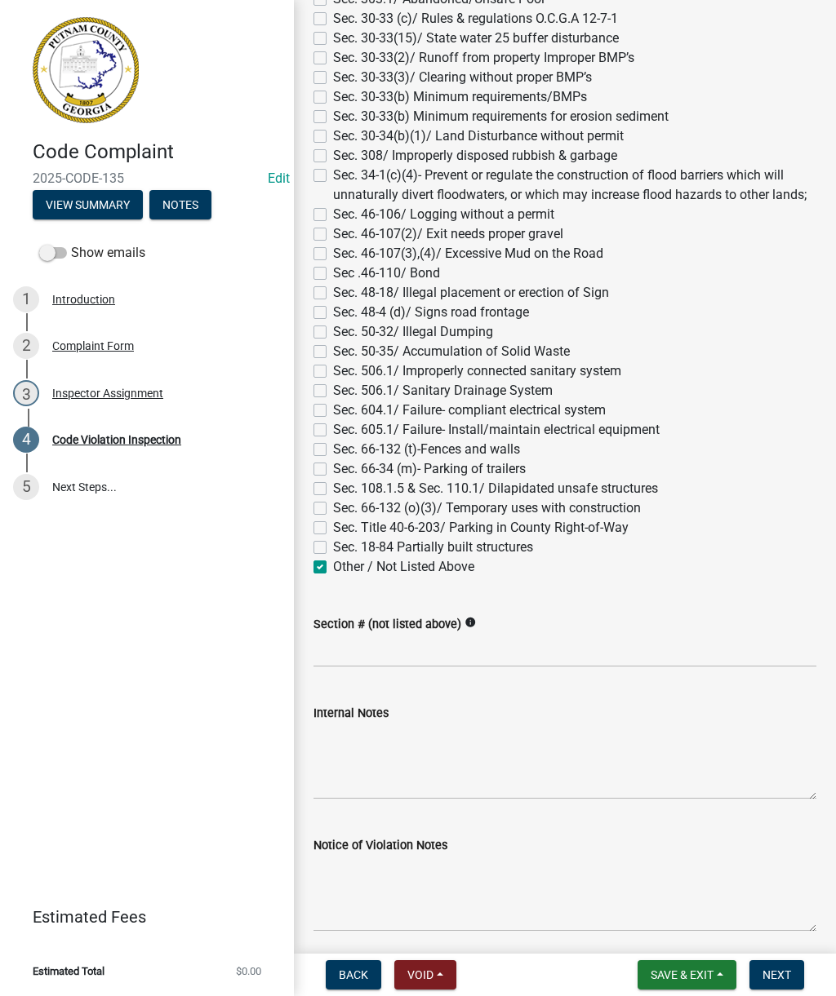
checkbox input "false"
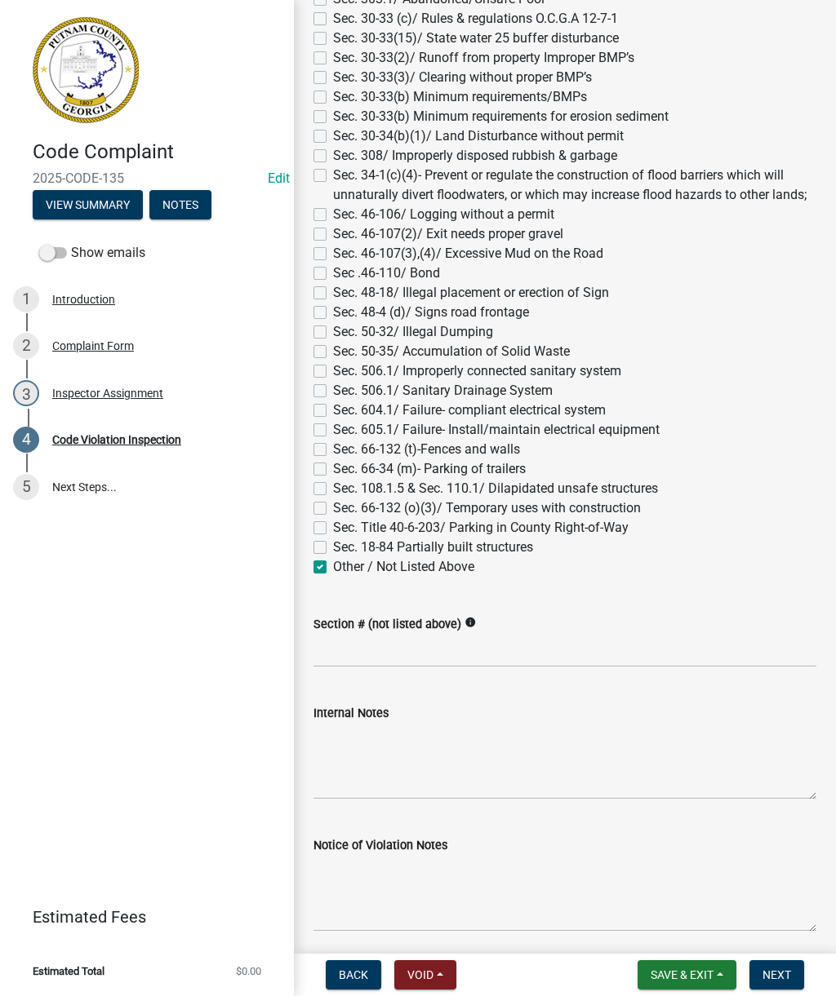
checkbox input "false"
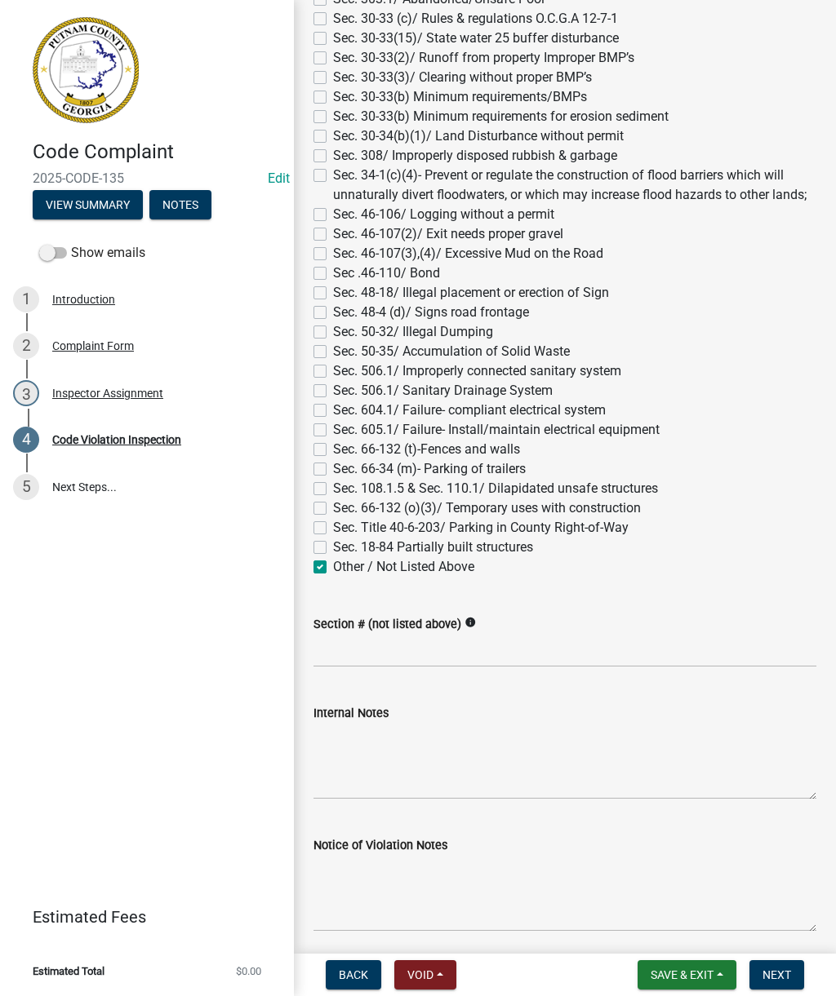
checkbox input "false"
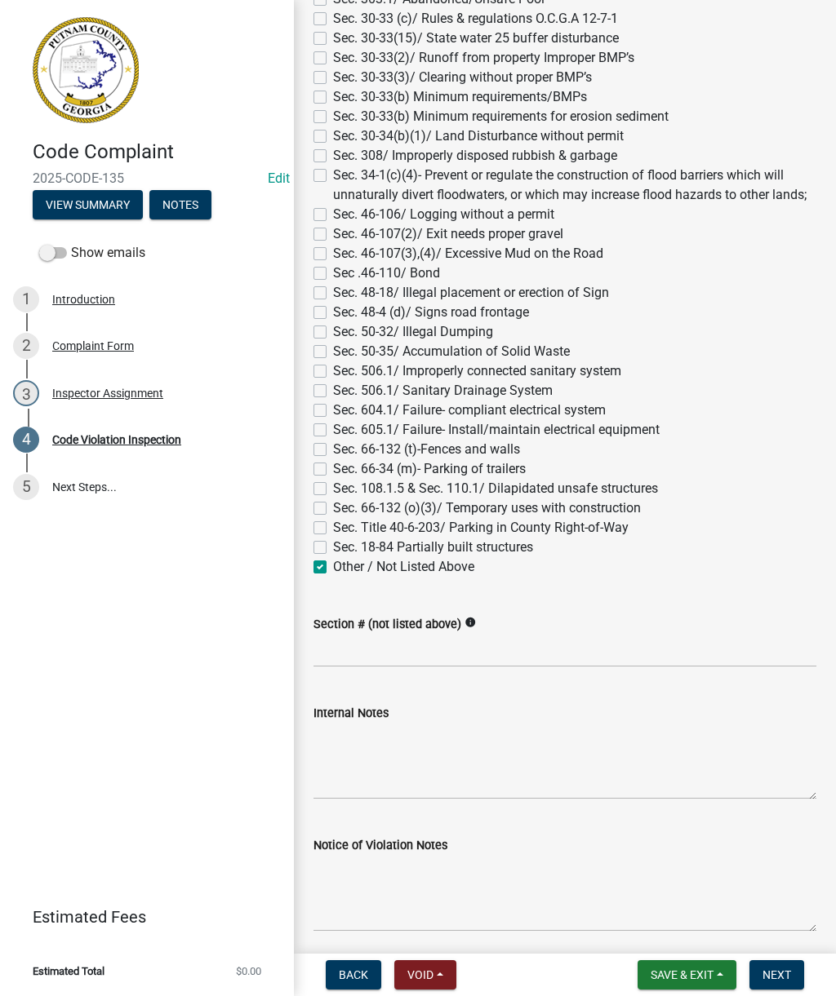
checkbox input "false"
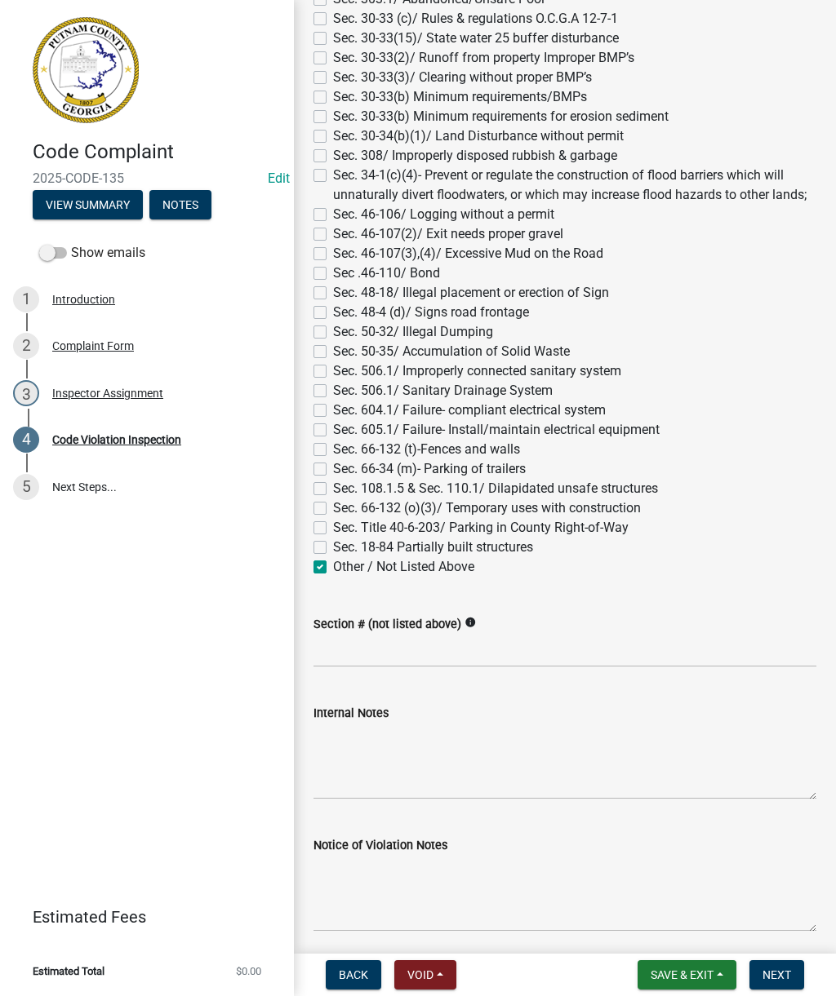
checkbox input "false"
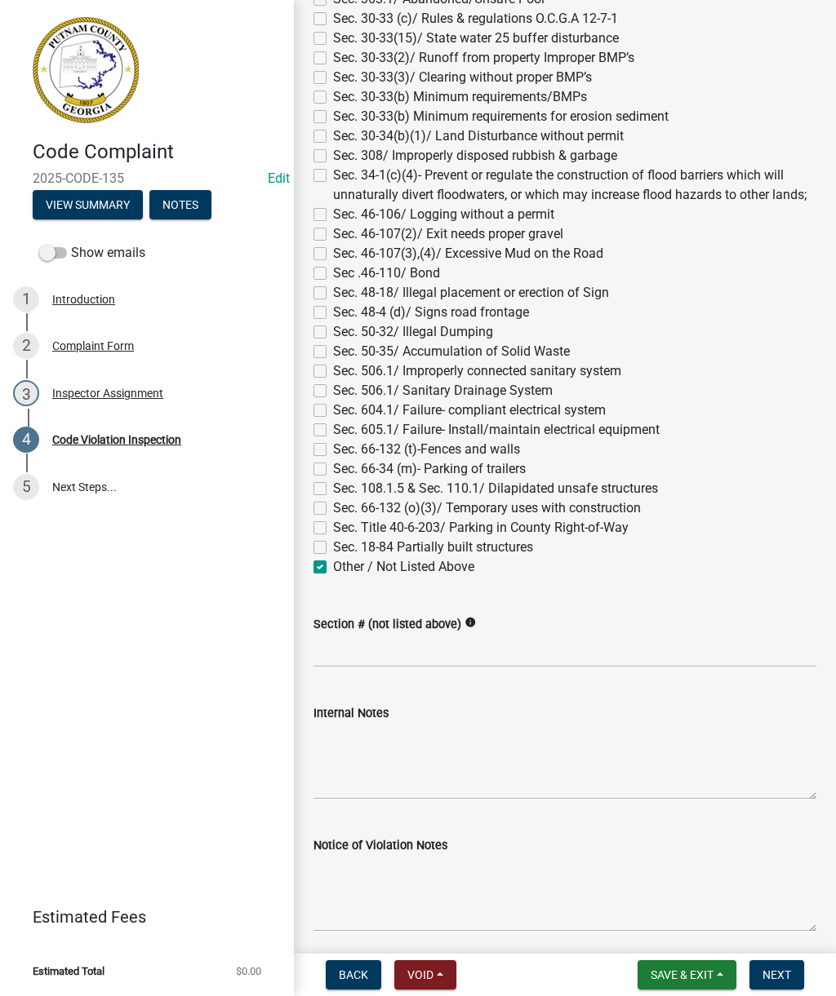
checkbox input "false"
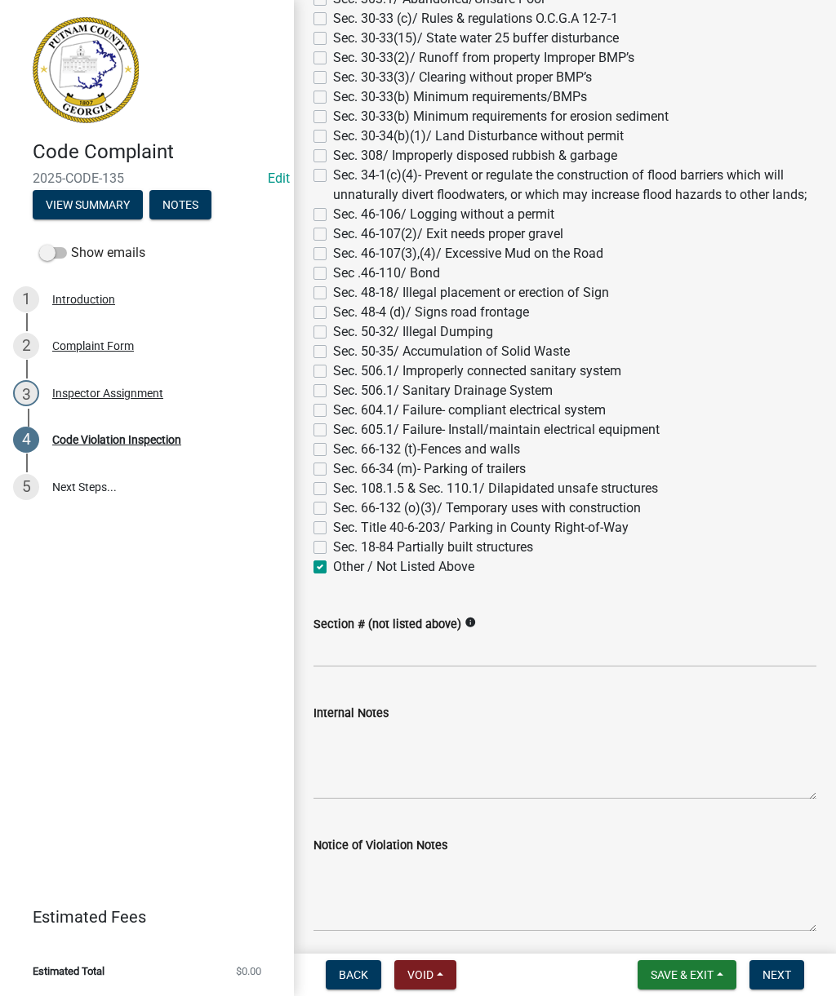
checkbox input "false"
checkbox input "true"
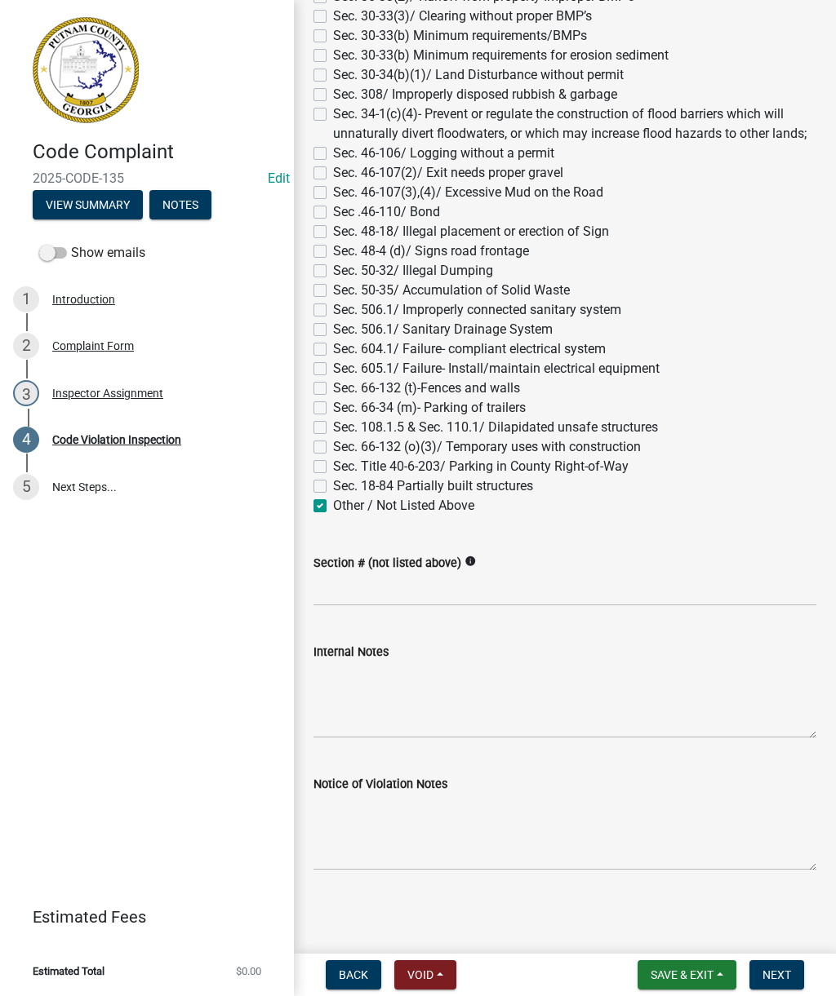
scroll to position [1568, 0]
click at [496, 574] on input "Section # (not listed above)" at bounding box center [564, 589] width 503 height 33
click at [333, 444] on label "Sec. 66-132 (o)(3)/ Temporary uses with construction" at bounding box center [487, 447] width 308 height 20
click at [333, 444] on input "Sec. 66-132 (o)(3)/ Temporary uses with construction" at bounding box center [338, 442] width 11 height 11
checkbox input "true"
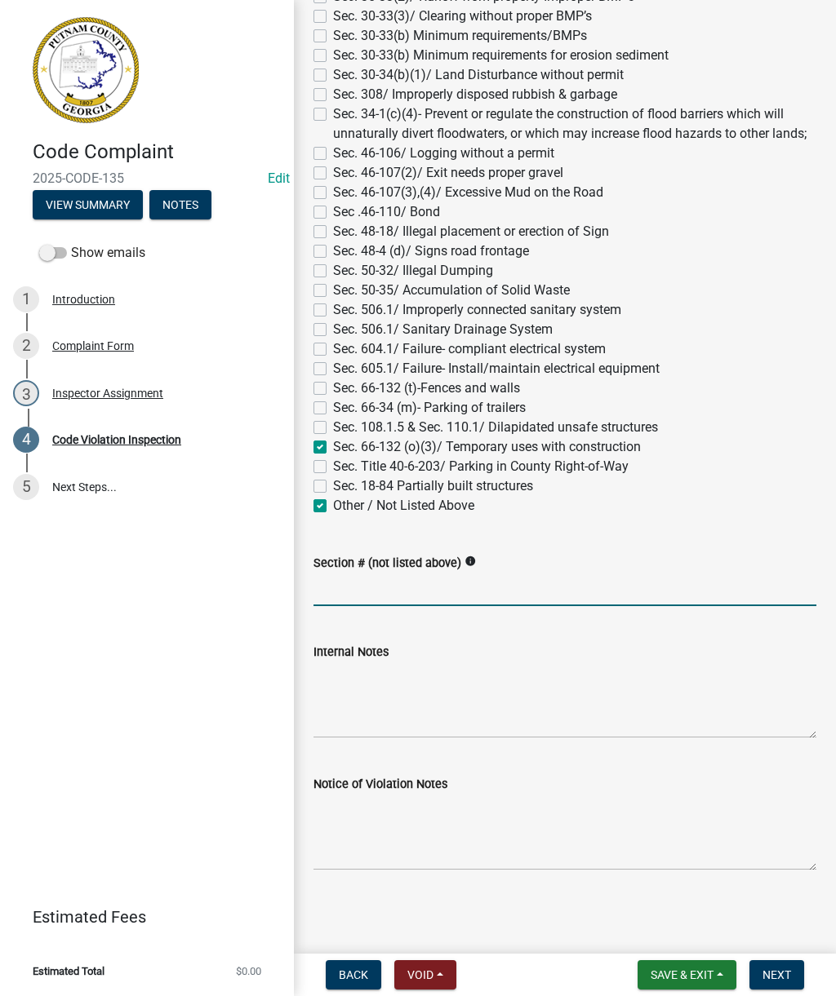
checkbox input "false"
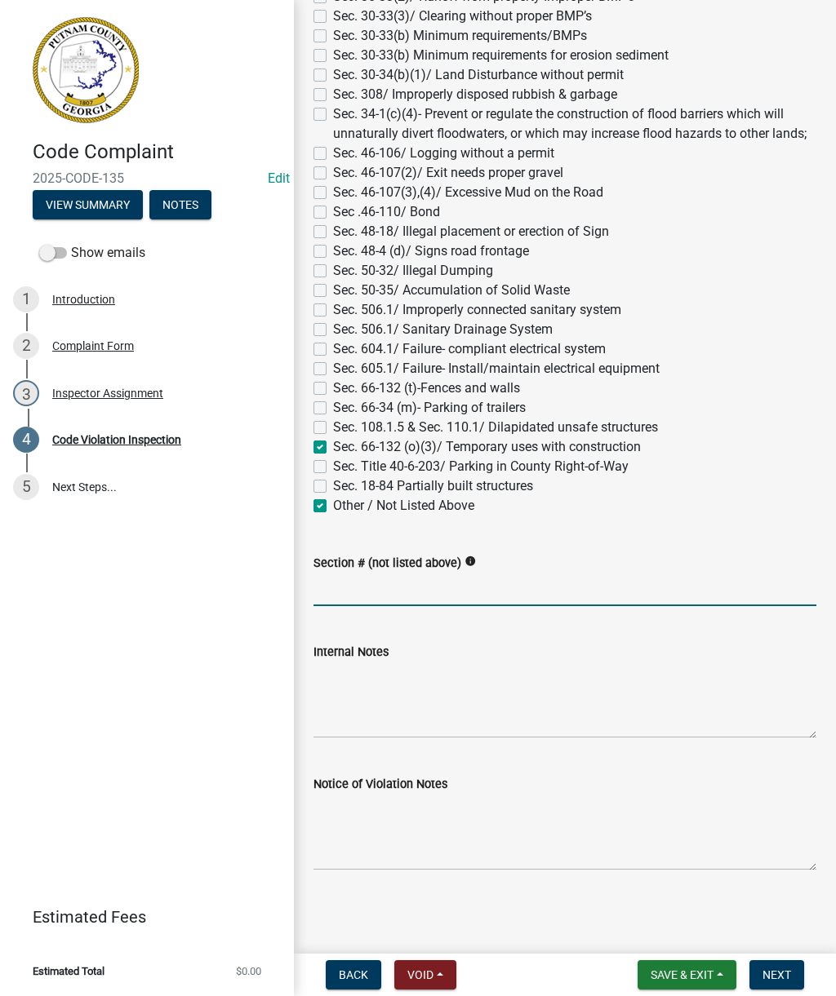
checkbox input "false"
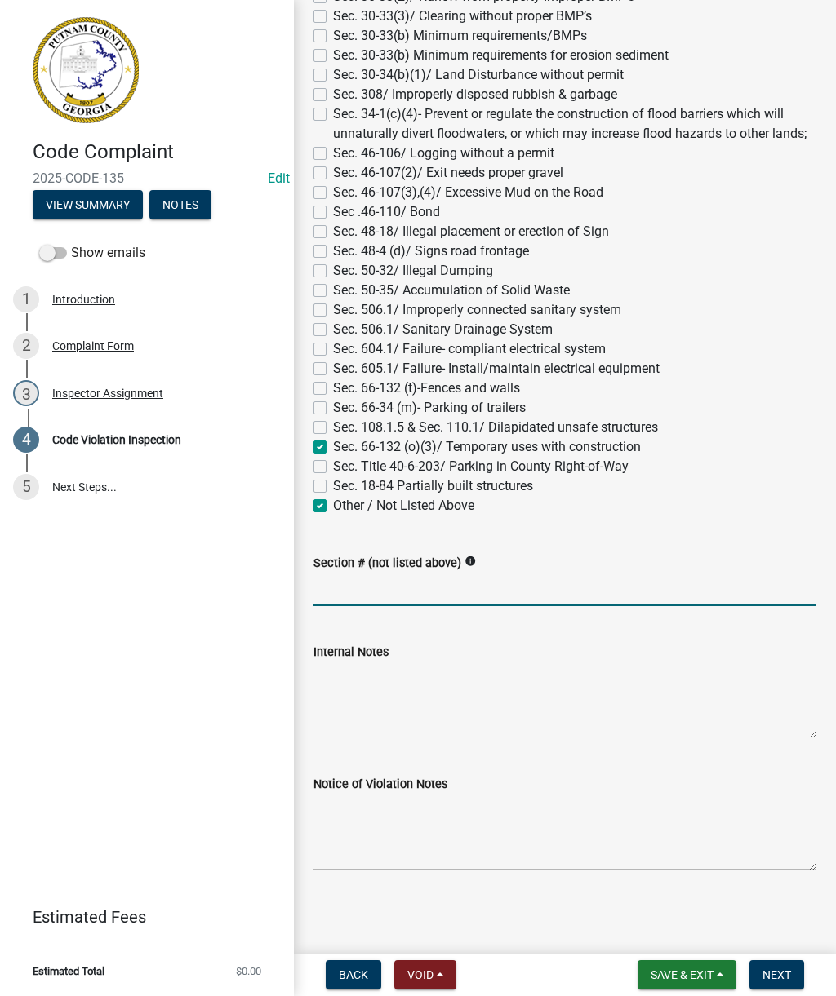
checkbox input "false"
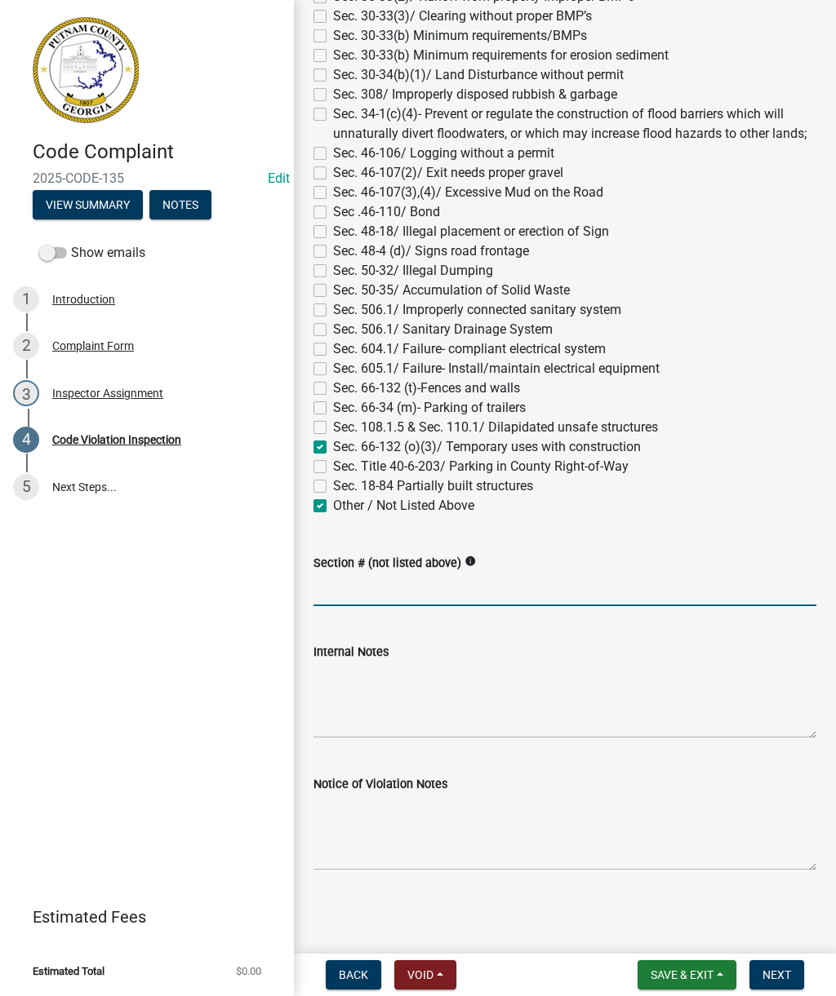
checkbox input "false"
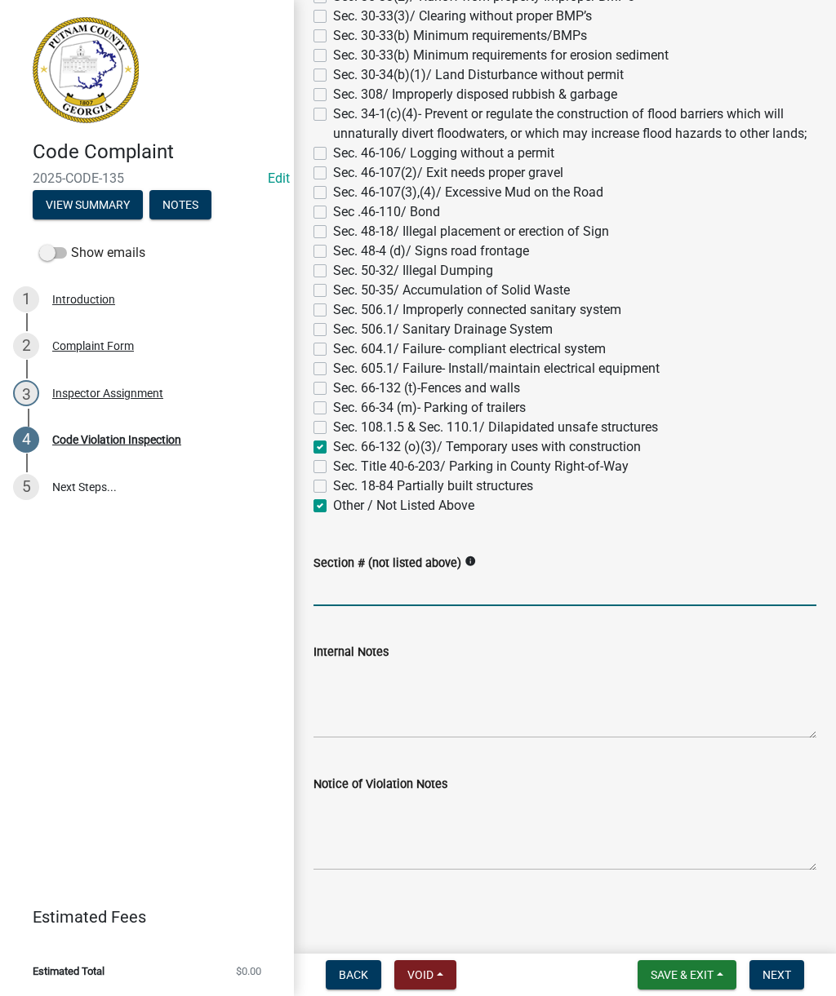
checkbox input "false"
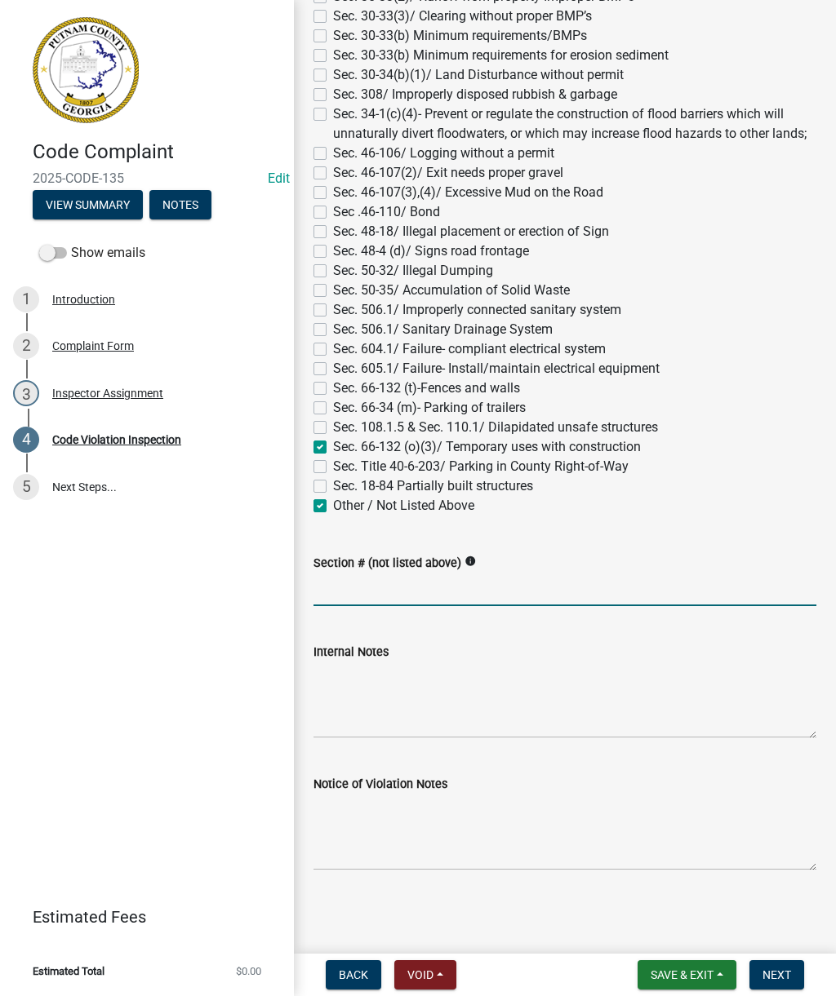
checkbox input "false"
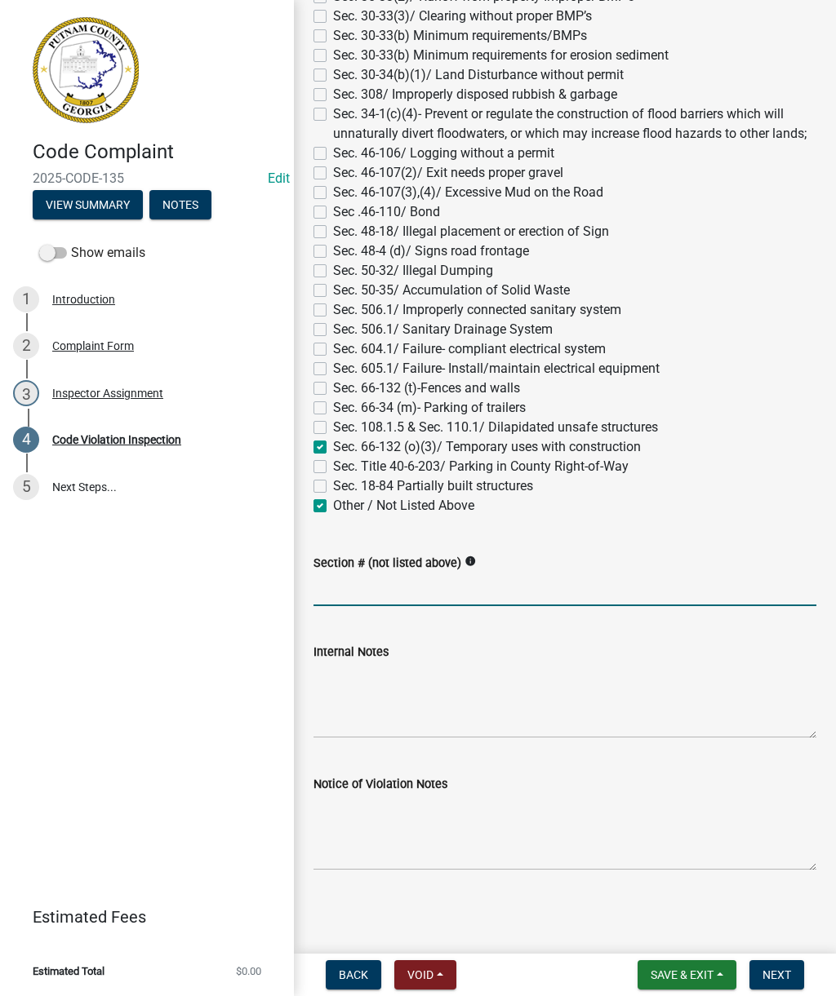
checkbox input "false"
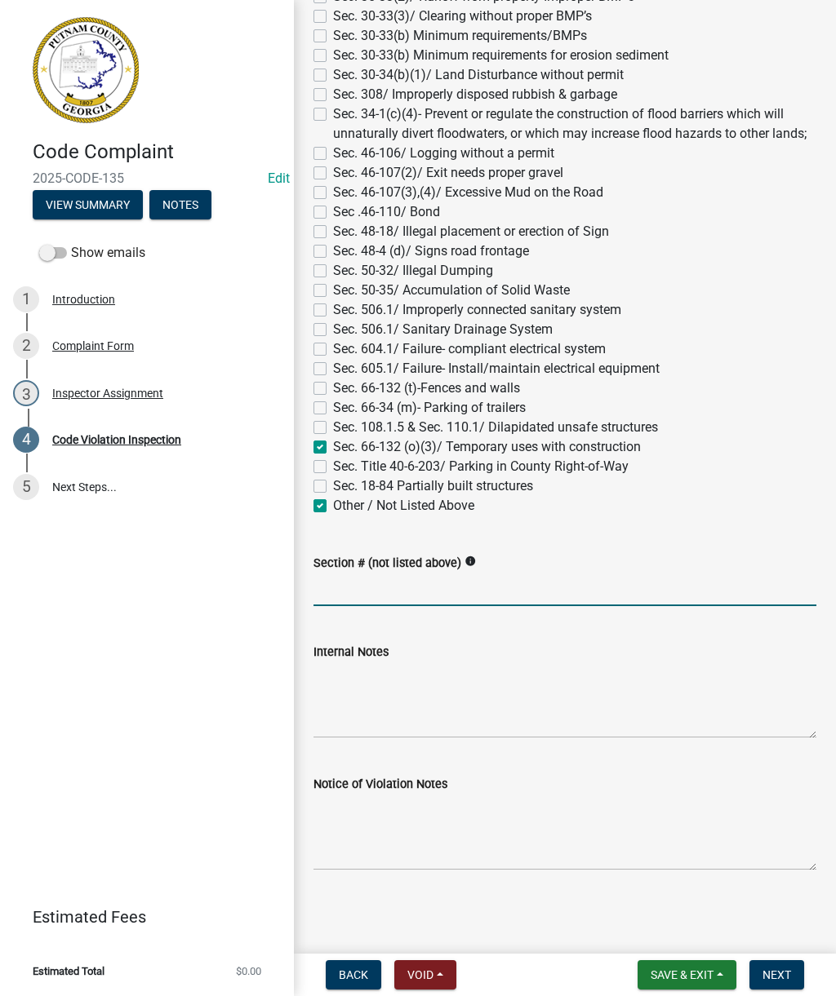
checkbox input "true"
checkbox input "false"
click at [313, 516] on wm-data-entity-input "Section # * Section [TECHNICAL_ID][URL] Abandon Fire damaged structure Sec. 108…" at bounding box center [564, 111] width 503 height 837
click at [333, 504] on label "Other / Not Listed Above" at bounding box center [403, 506] width 141 height 20
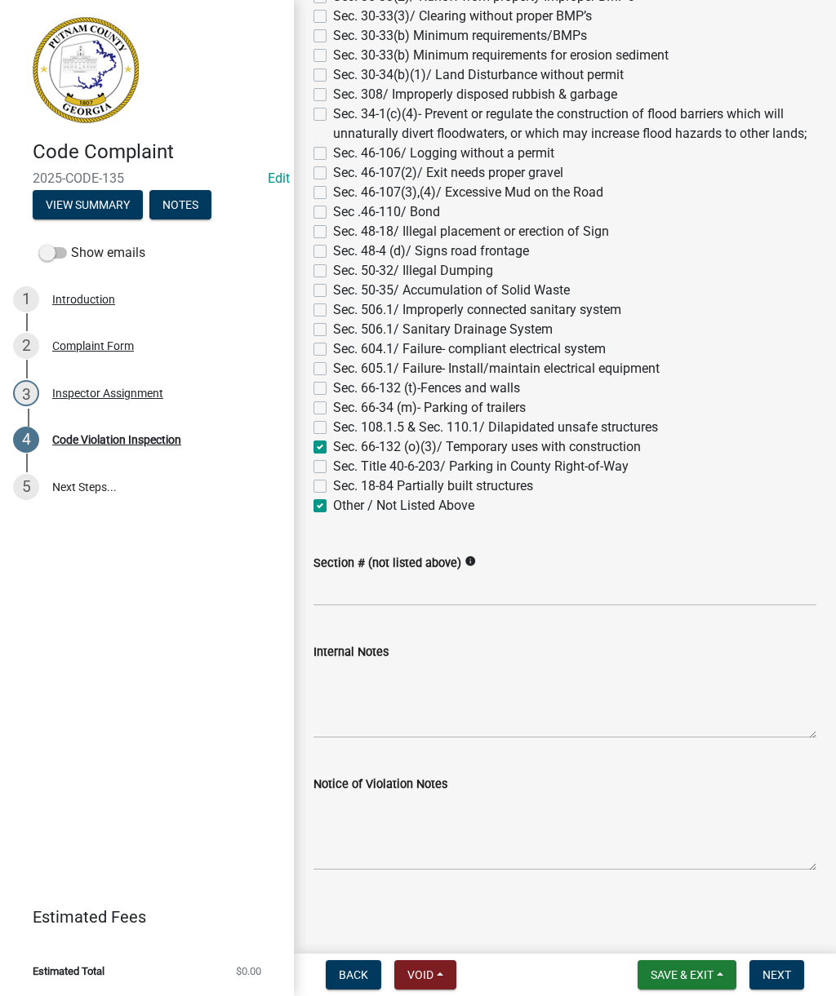
click at [333, 504] on input "Other / Not Listed Above" at bounding box center [338, 501] width 11 height 11
checkbox input "false"
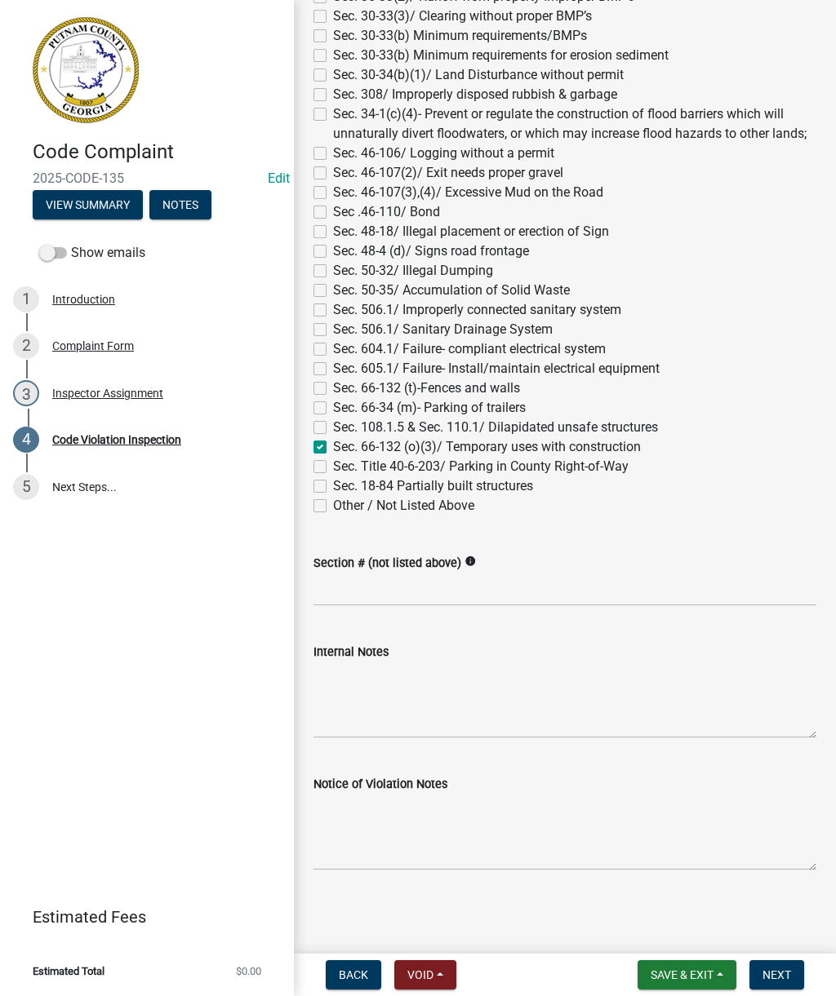
checkbox input "false"
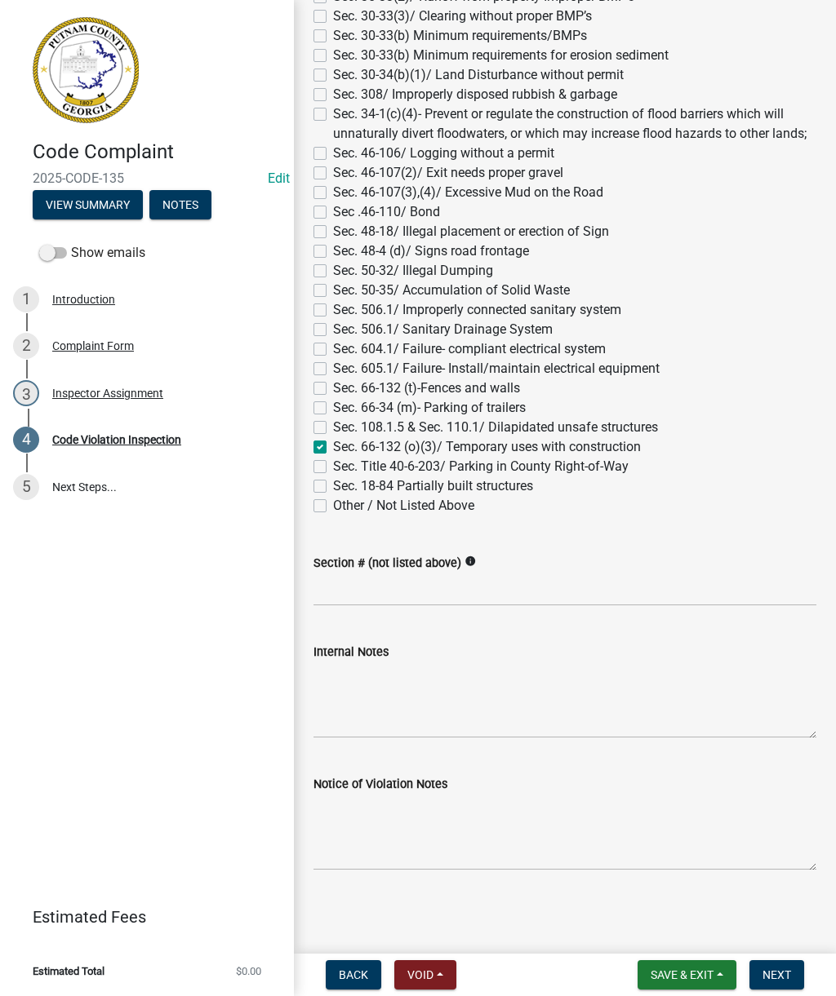
checkbox input "false"
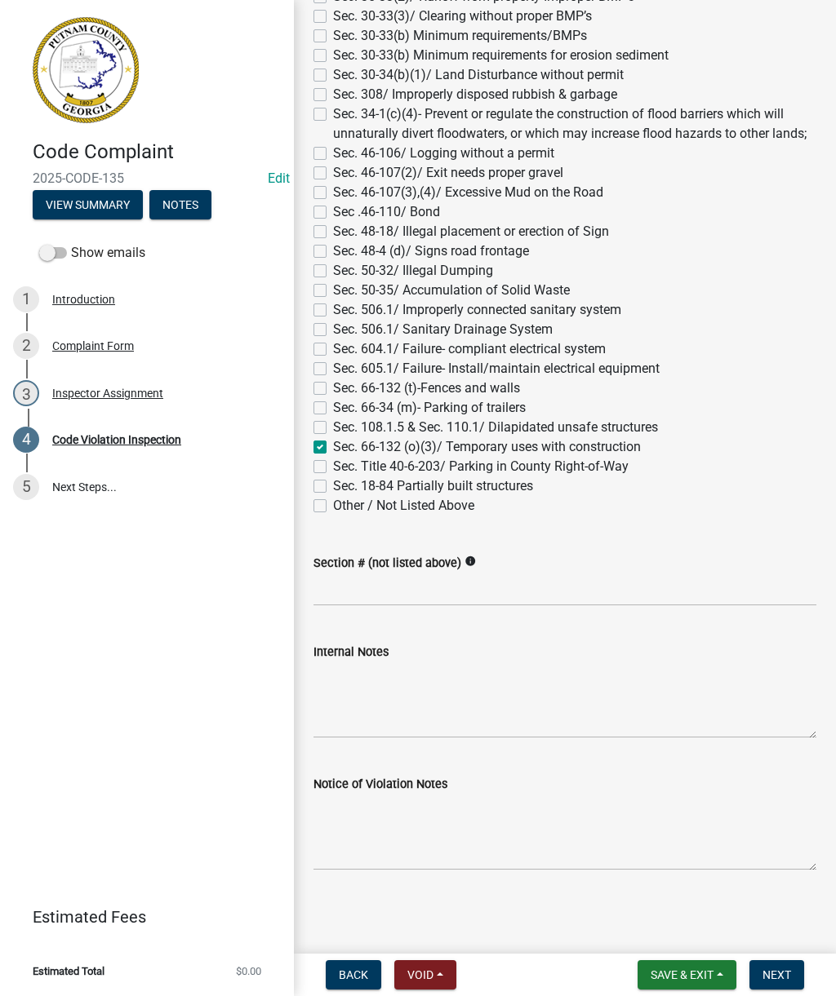
checkbox input "false"
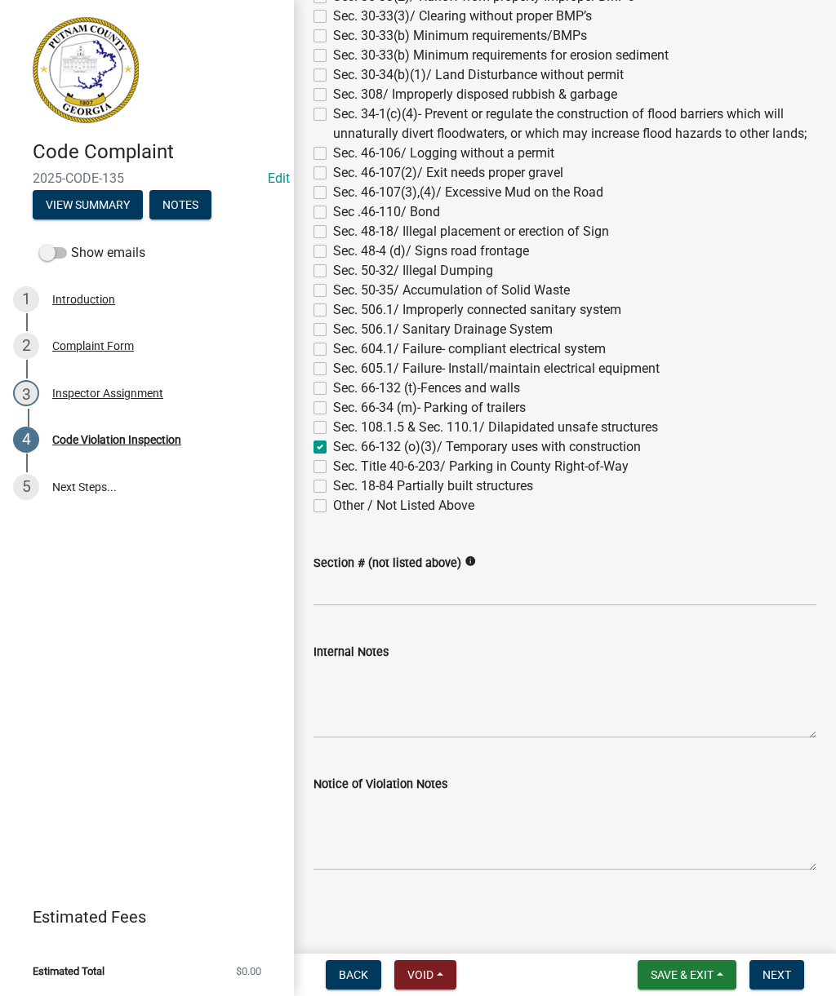
checkbox input "false"
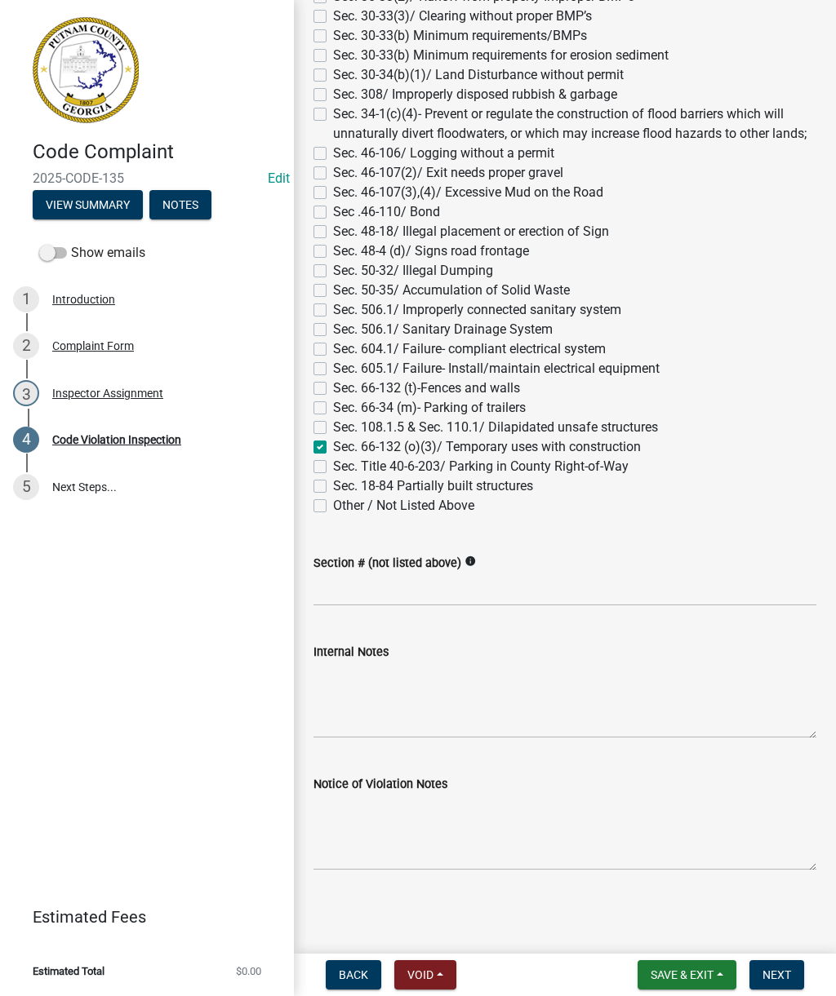
checkbox input "false"
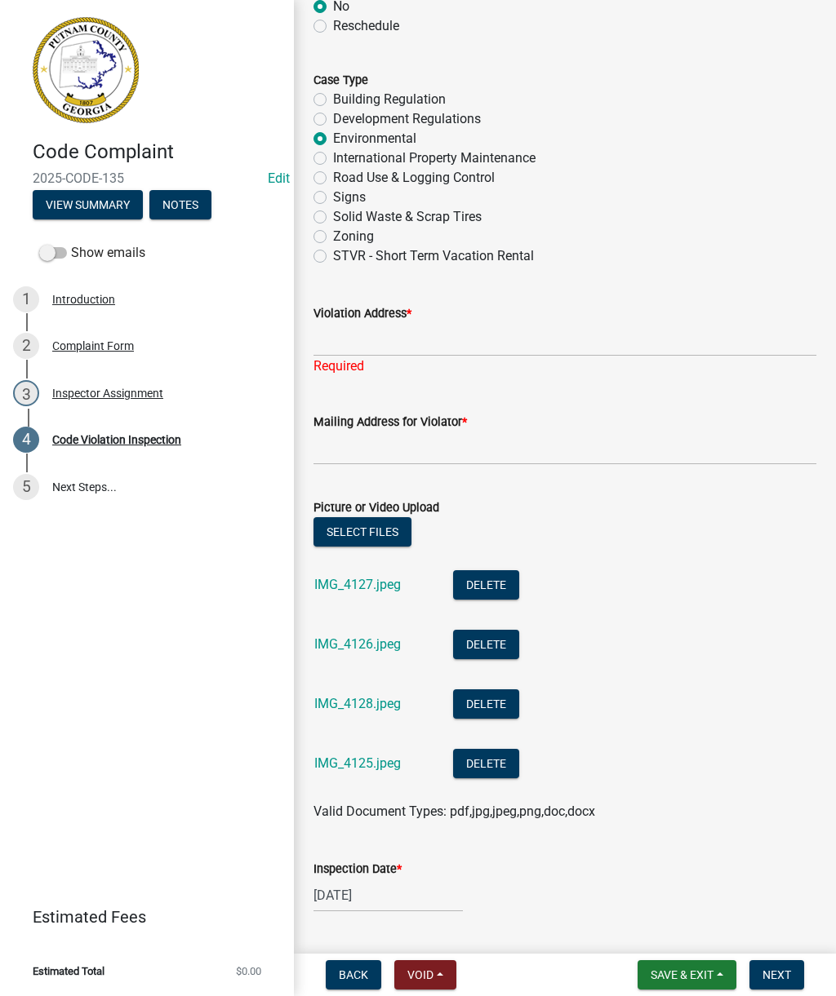
scroll to position [121, 0]
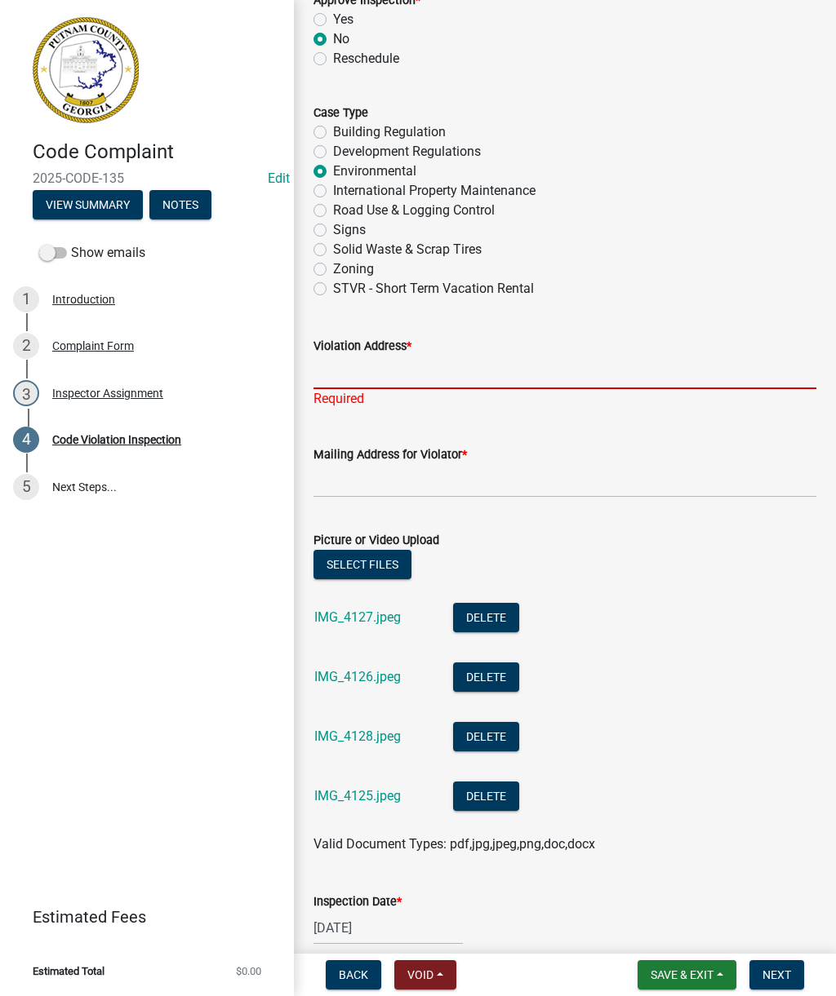
click at [343, 362] on input "Violation Address *" at bounding box center [564, 372] width 503 height 33
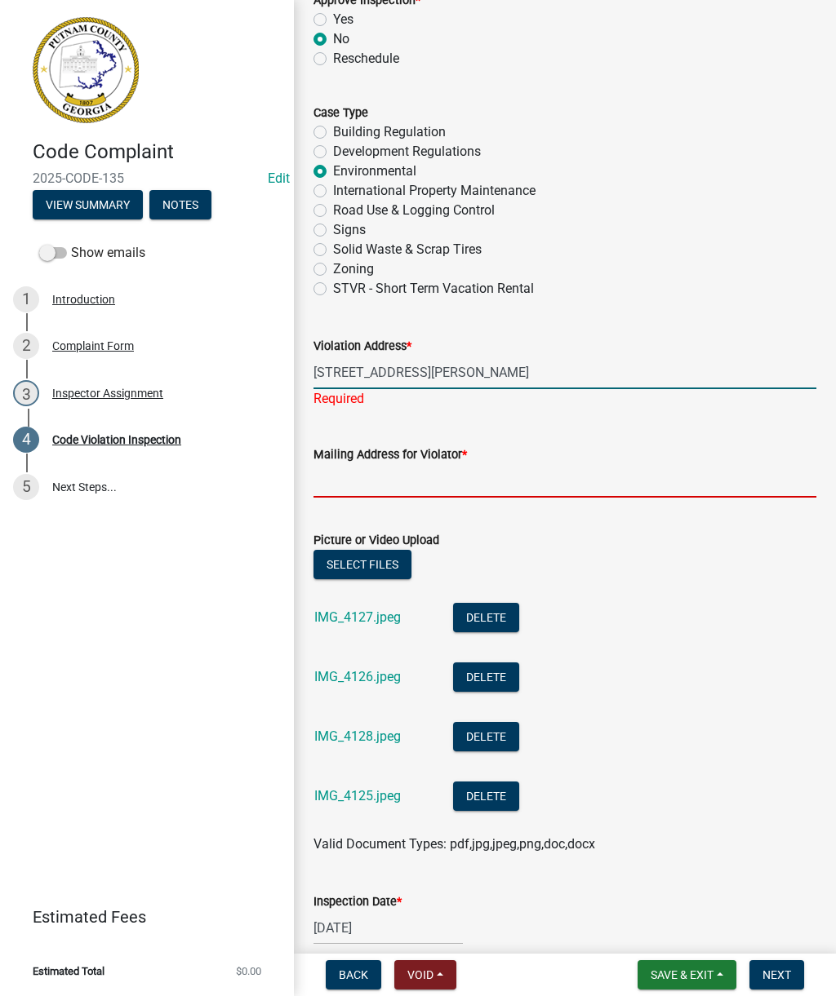
click at [394, 485] on wm-data-entity-input "Mailing Address for Violator *" at bounding box center [564, 466] width 503 height 89
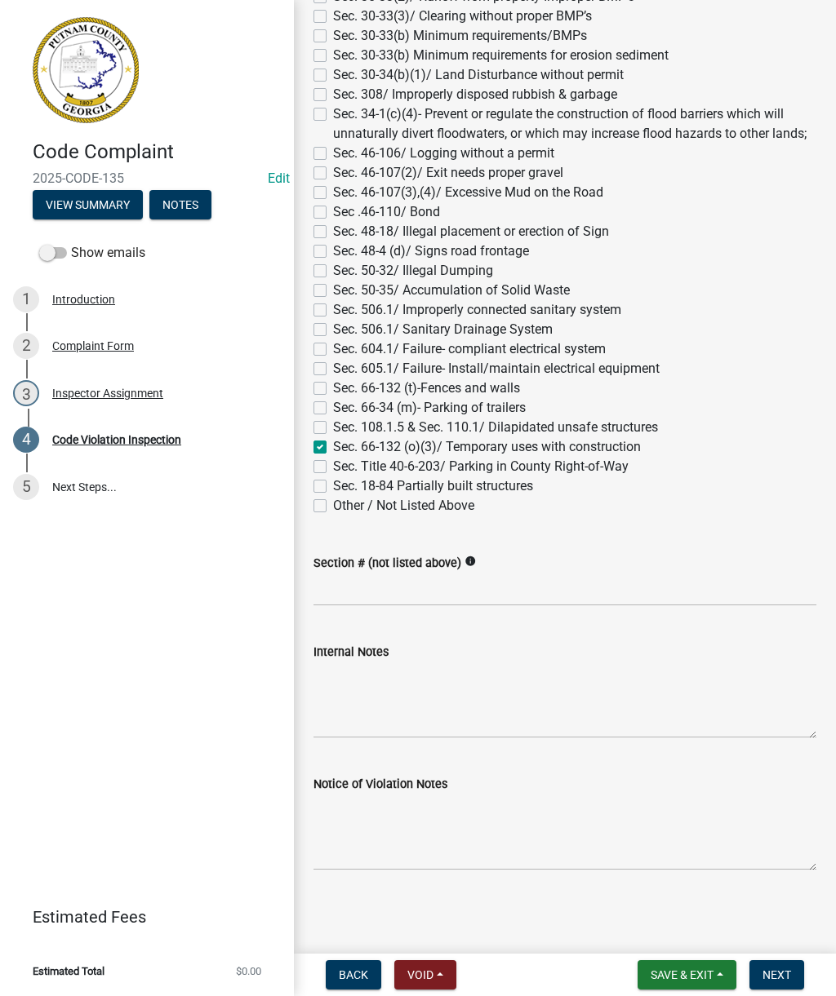
scroll to position [1548, 0]
click at [374, 723] on textarea "Internal Notes" at bounding box center [564, 700] width 503 height 77
click at [386, 699] on textarea "Internal Notes" at bounding box center [564, 700] width 503 height 77
click at [557, 669] on textarea "Internal Notes" at bounding box center [564, 700] width 503 height 77
click at [356, 693] on textarea "Internal Notes" at bounding box center [564, 700] width 503 height 77
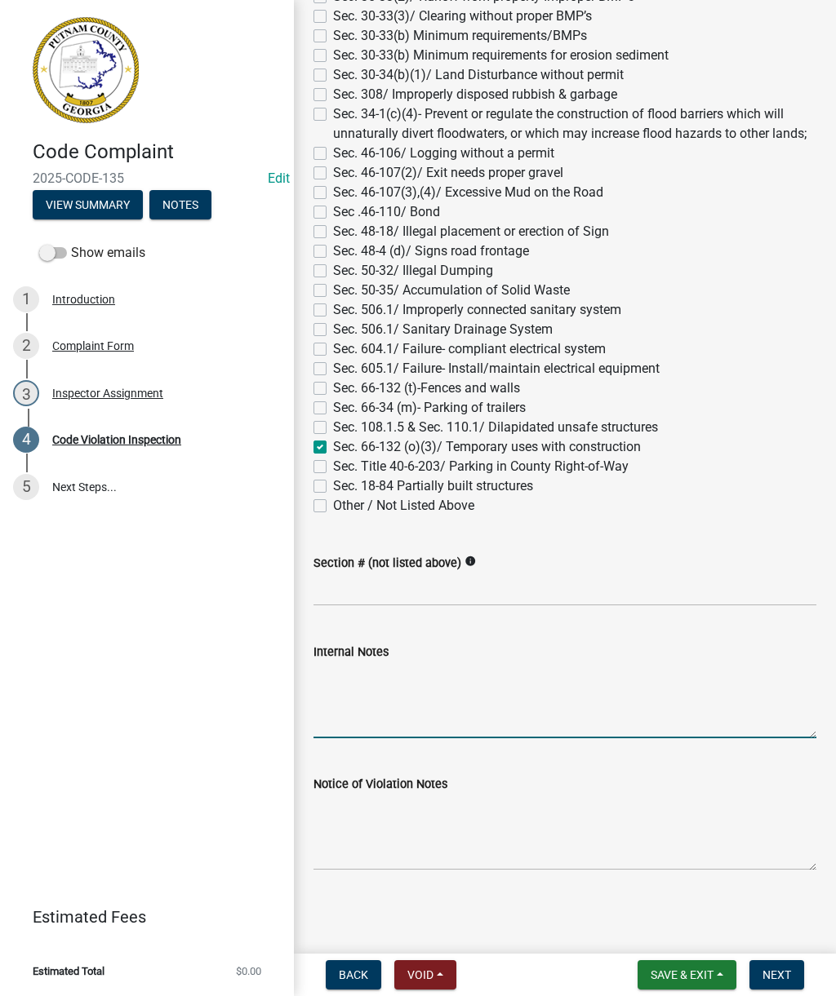
click at [606, 699] on textarea "Internal Notes" at bounding box center [564, 700] width 503 height 77
click at [592, 683] on textarea "Internal Notes" at bounding box center [564, 700] width 503 height 77
click at [586, 681] on textarea "Internal Notes" at bounding box center [564, 700] width 503 height 77
click at [561, 688] on textarea "Internal Notes" at bounding box center [564, 700] width 503 height 77
click at [455, 845] on textarea "Notice of Violation Notes" at bounding box center [564, 832] width 503 height 77
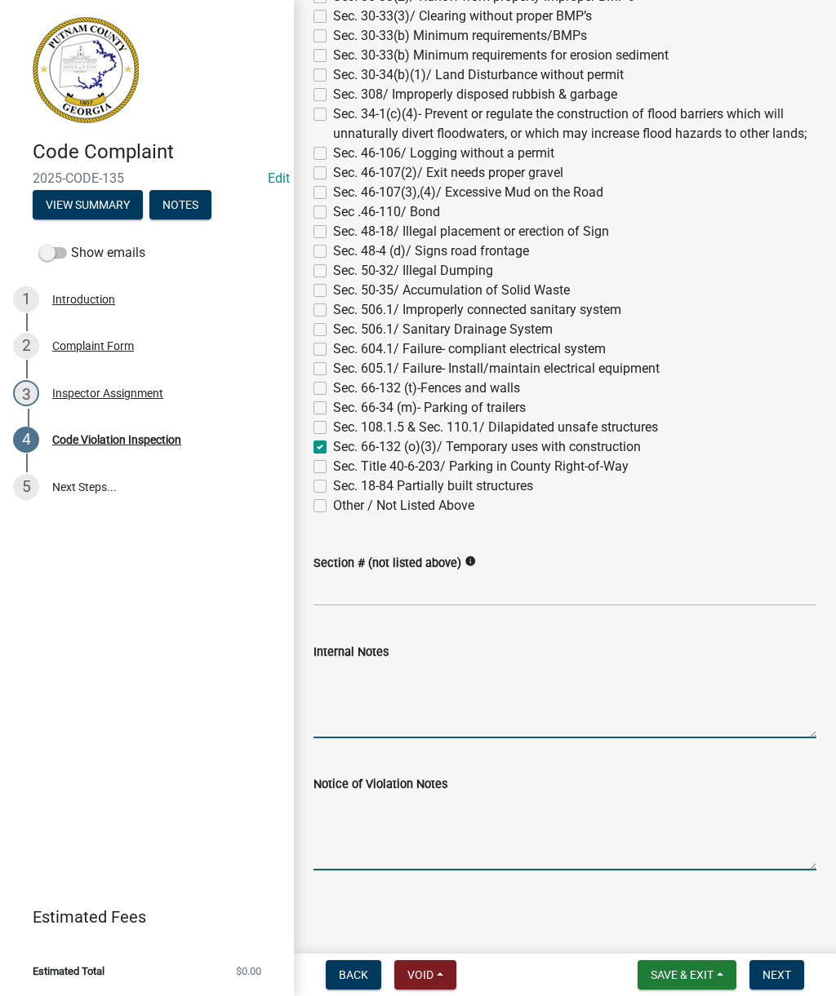
click at [451, 691] on textarea "Internal Notes" at bounding box center [564, 700] width 503 height 77
click at [382, 828] on textarea "Notice of Violation Notes" at bounding box center [564, 832] width 503 height 77
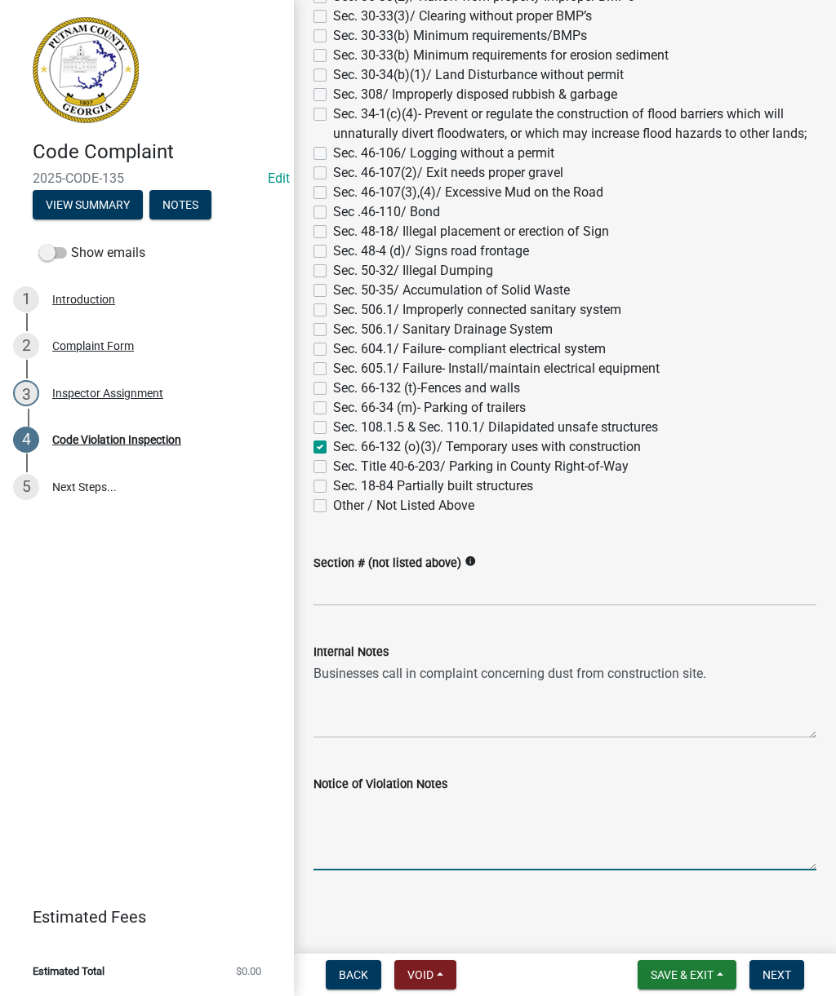
click at [381, 810] on textarea "Notice of Violation Notes" at bounding box center [564, 832] width 503 height 77
click at [158, 864] on div "Code Complaint 2025-CODE-135 Edit View Summary Notes Show emails 1 Introduction…" at bounding box center [147, 498] width 294 height 996
click at [154, 858] on div "Code Complaint 2025-CODE-135 Edit View Summary Notes Show emails 1 Introduction…" at bounding box center [147, 498] width 294 height 996
click at [540, 831] on textarea "Notice of Violation Notes" at bounding box center [564, 832] width 503 height 77
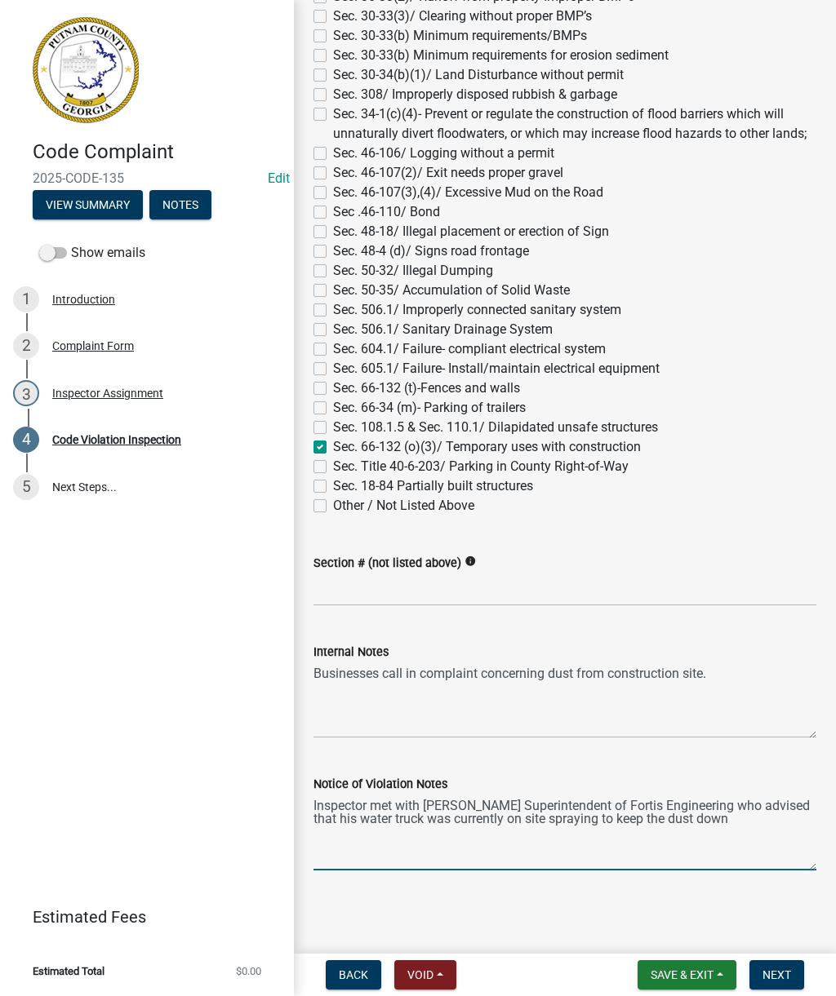
click at [727, 827] on textarea "Inspector met with [PERSON_NAME] Superintendent of Fortis Engineering who advis…" at bounding box center [564, 832] width 503 height 77
click at [746, 827] on textarea "Inspector met with [PERSON_NAME] Superintendent of Fortis Engineering who advis…" at bounding box center [564, 832] width 503 height 77
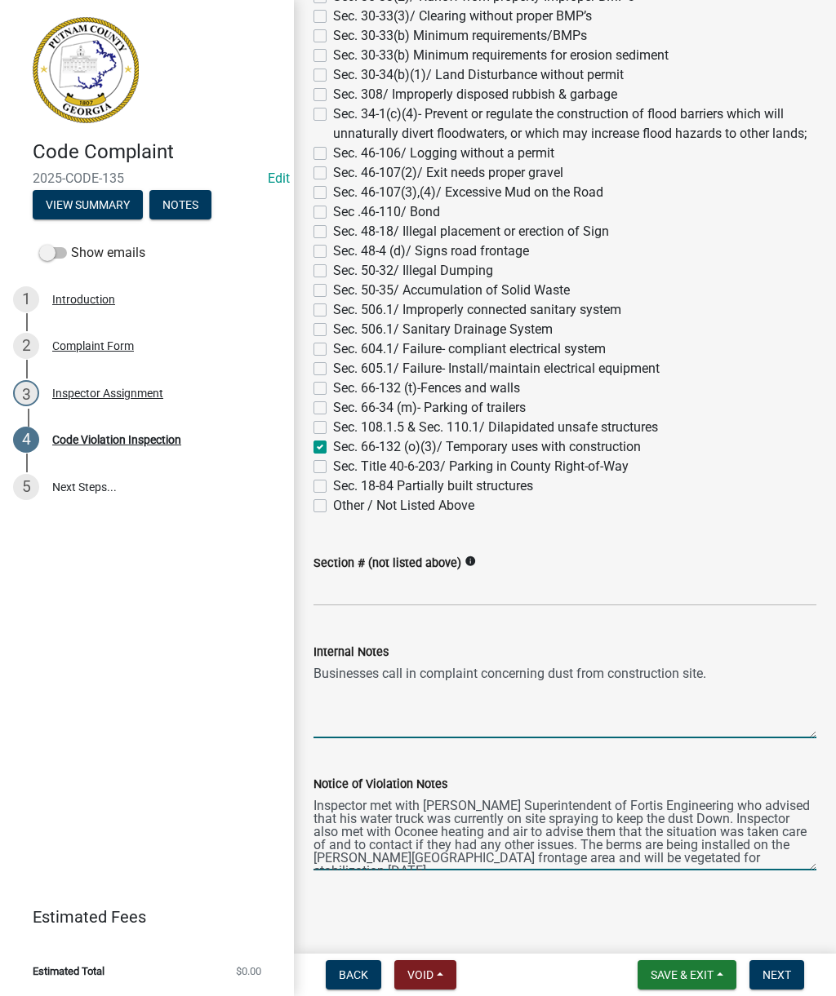
click at [400, 673] on textarea "Businesses call in complaint concerning dust from construction site." at bounding box center [564, 700] width 503 height 77
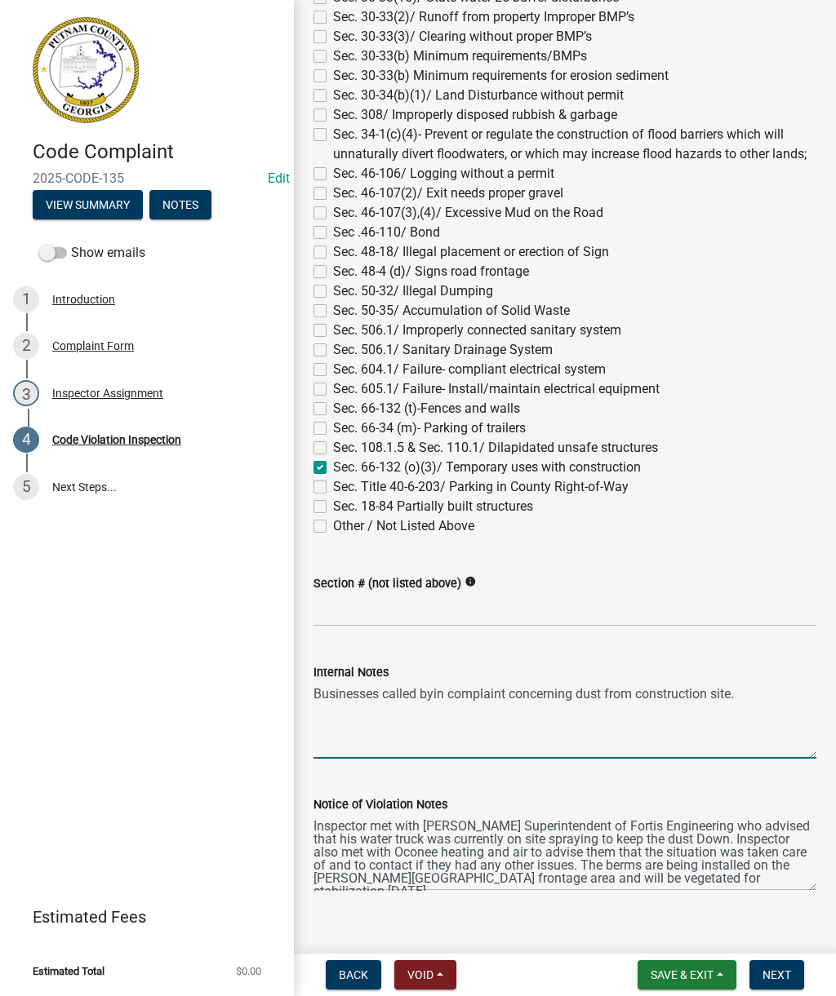
click at [770, 956] on nav "Back Void Withdraw Lock Expire Void Save & Exit Save Save & Exit Next" at bounding box center [565, 975] width 542 height 42
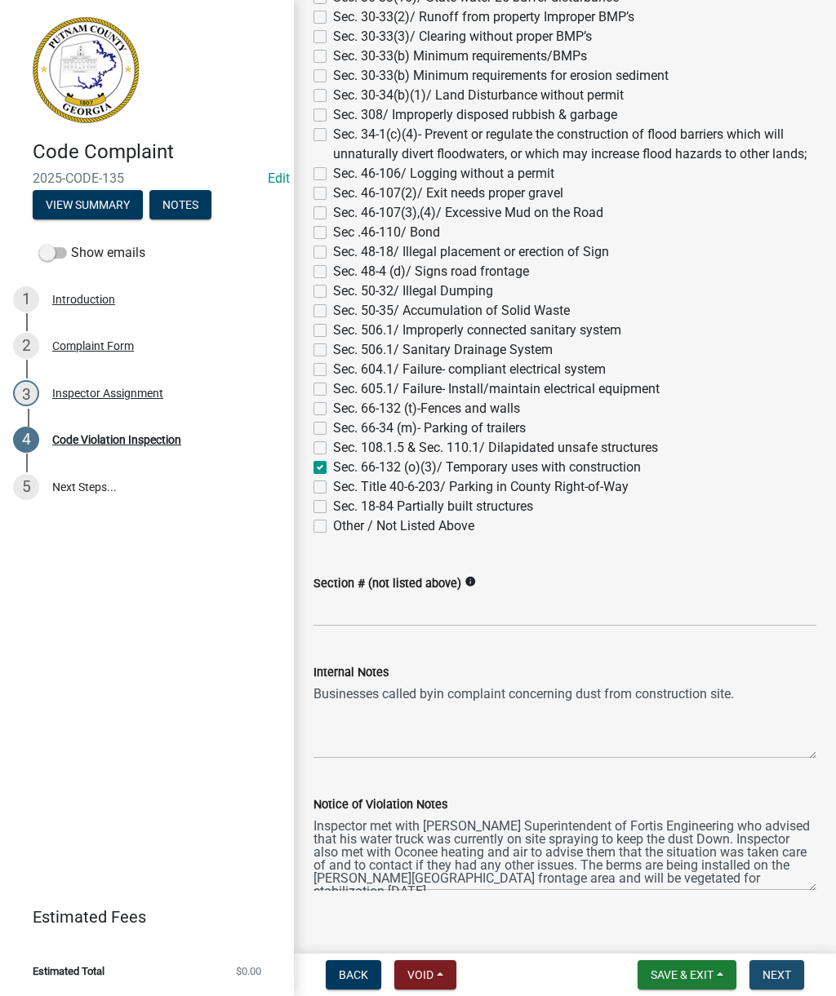
click at [783, 974] on span "Next" at bounding box center [776, 975] width 29 height 13
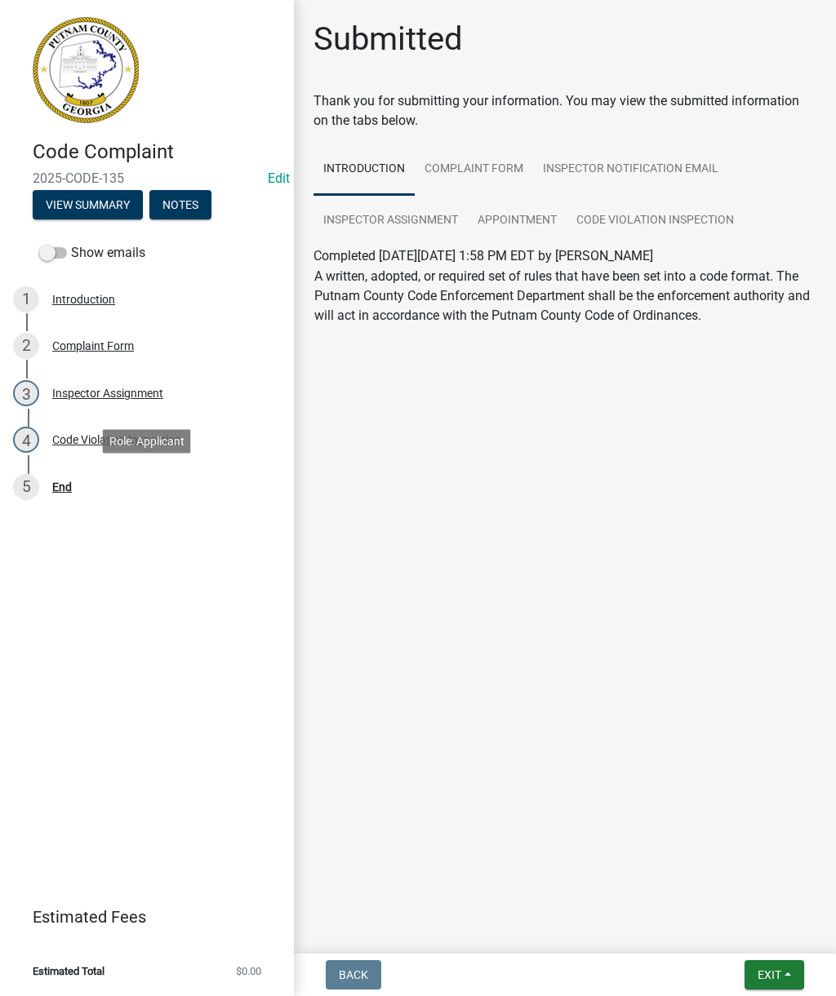
click at [63, 499] on div "5 End" at bounding box center [140, 487] width 255 height 26
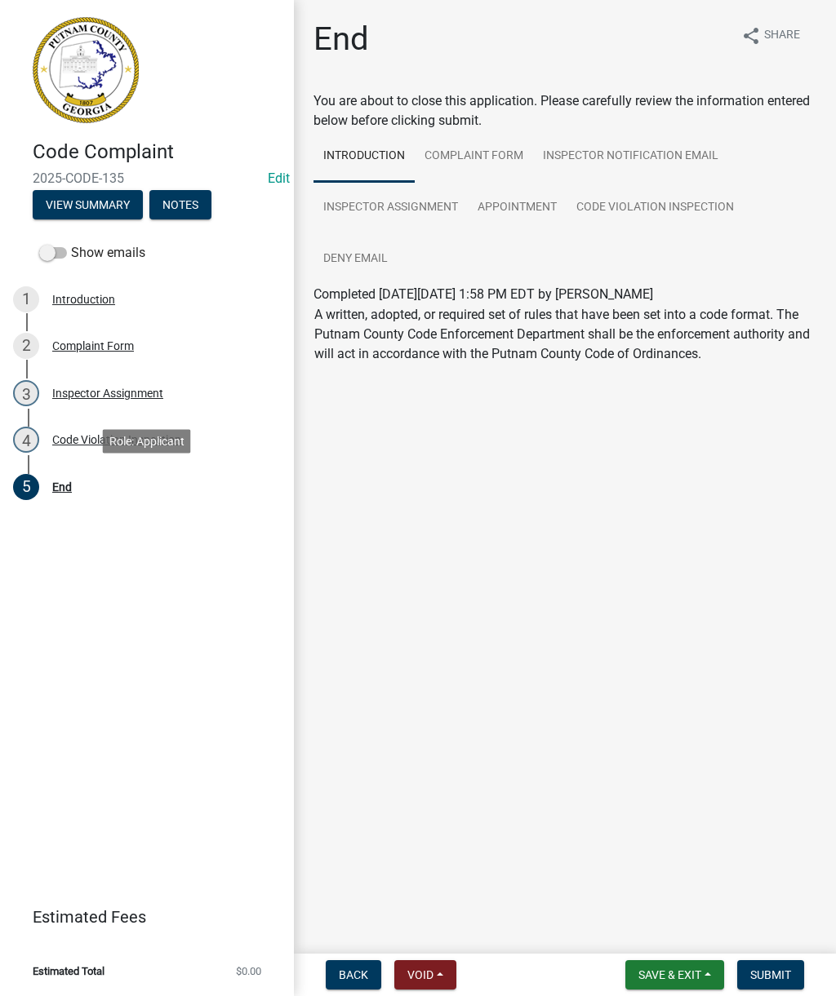
click at [781, 970] on span "Submit" at bounding box center [770, 975] width 41 height 13
